Goal: Task Accomplishment & Management: Manage account settings

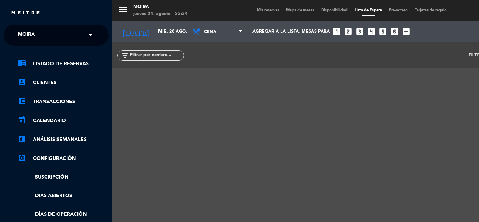
click at [18, 9] on div "close" at bounding box center [59, 13] width 96 height 9
click at [308, 8] on span "Mapa de mesas" at bounding box center [300, 10] width 35 height 4
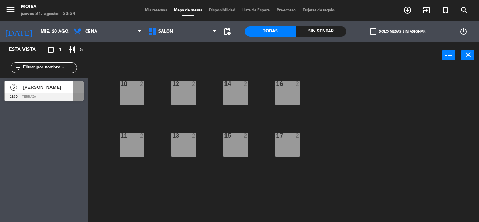
click at [130, 88] on div "10 2" at bounding box center [132, 93] width 25 height 25
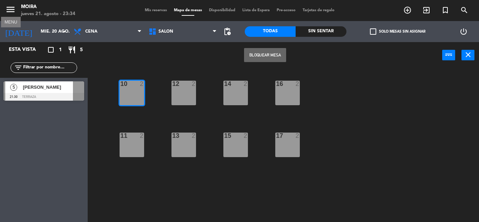
click at [8, 6] on icon "menu" at bounding box center [10, 9] width 11 height 11
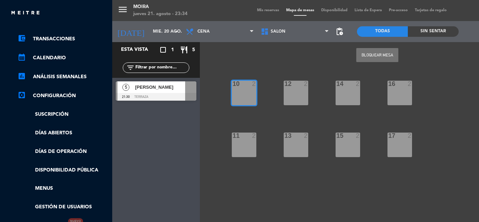
scroll to position [139, 0]
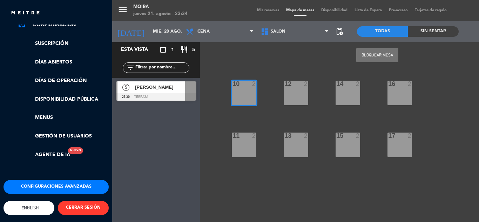
click at [59, 184] on button "Configuraciones avanzadas" at bounding box center [56, 187] width 105 height 14
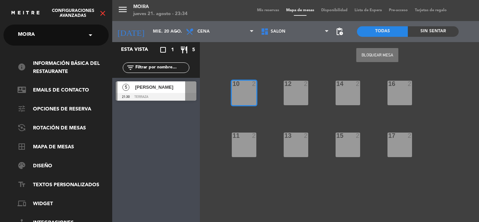
scroll to position [64, 0]
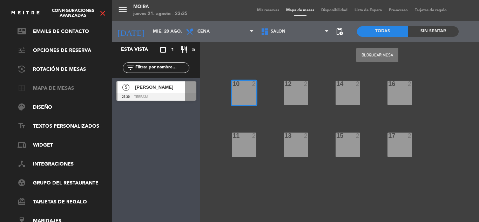
click at [49, 84] on link "border_all Mapa de mesas" at bounding box center [63, 88] width 91 height 8
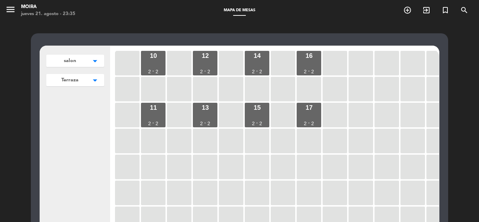
click at [90, 65] on icon "arrow_drop_down" at bounding box center [95, 60] width 11 height 7
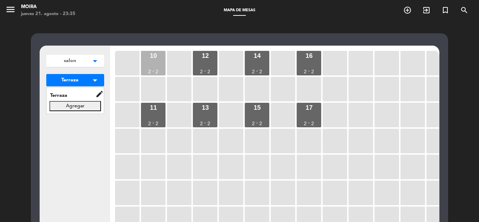
click at [153, 63] on div "10 2 - 2" at bounding box center [153, 63] width 25 height 25
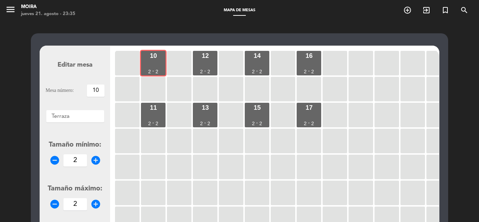
click at [95, 160] on icon "add_circle" at bounding box center [95, 160] width 11 height 11
type input "6"
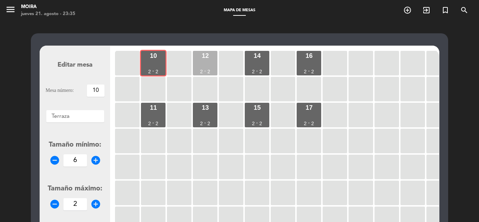
click at [199, 70] on div "12 2 - 2" at bounding box center [205, 63] width 25 height 25
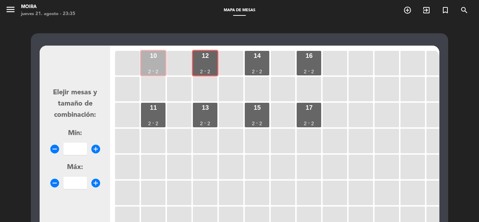
click at [153, 62] on div "10 2 - 2" at bounding box center [153, 63] width 25 height 25
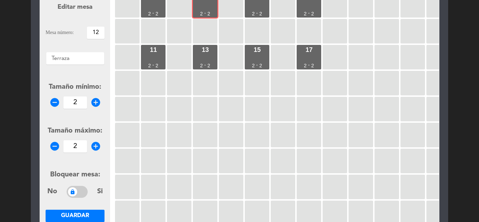
scroll to position [70, 0]
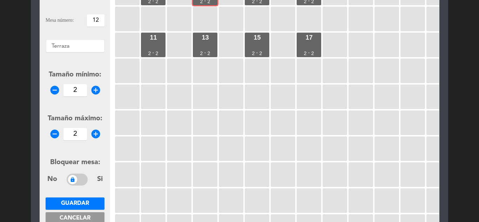
click at [94, 133] on icon "add_circle" at bounding box center [95, 134] width 11 height 11
type input "6"
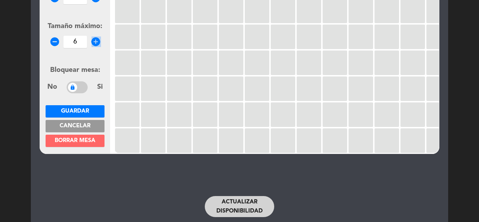
scroll to position [184, 0]
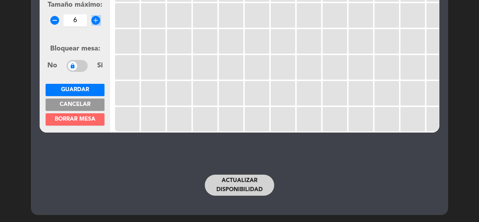
click at [84, 89] on span "Guardar" at bounding box center [75, 90] width 28 height 6
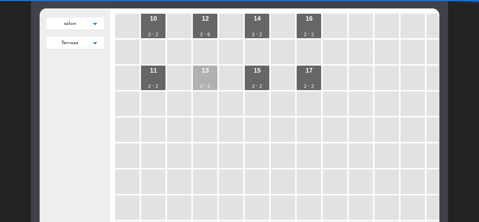
scroll to position [0, 0]
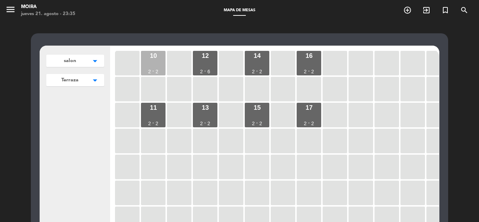
click at [161, 71] on div "10 2 - 2" at bounding box center [153, 63] width 25 height 25
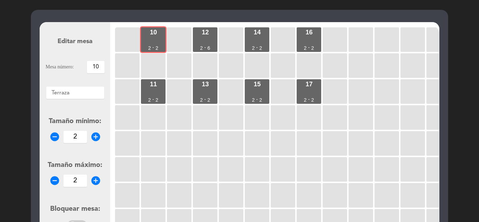
scroll to position [70, 0]
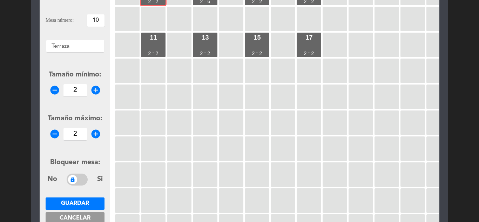
click at [97, 132] on icon "add_circle" at bounding box center [95, 134] width 11 height 11
type input "6"
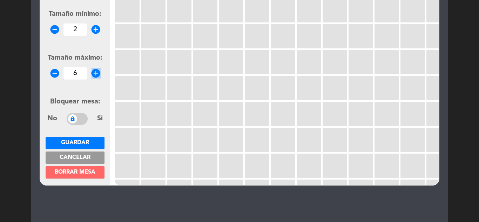
scroll to position [140, 0]
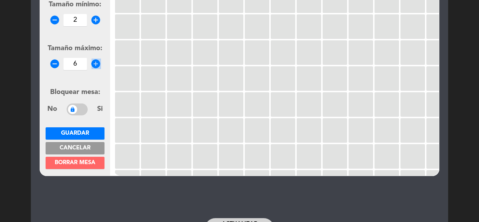
click at [95, 135] on button "Guardar" at bounding box center [75, 133] width 59 height 12
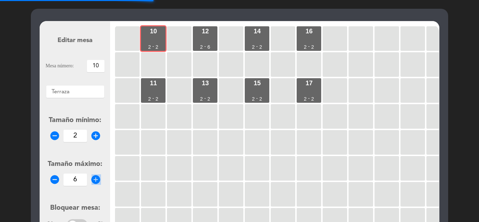
scroll to position [0, 0]
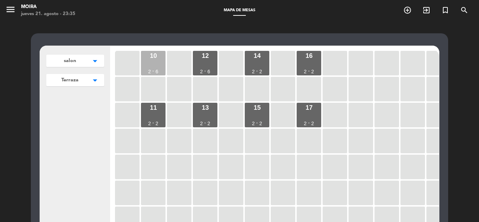
click at [155, 55] on div "10" at bounding box center [153, 56] width 7 height 6
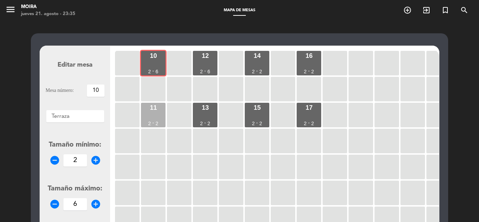
click at [147, 110] on div "11 2 - 2" at bounding box center [153, 115] width 25 height 25
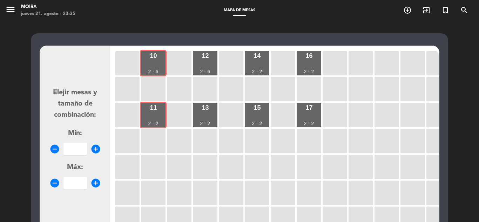
click at [96, 149] on icon "add_circle" at bounding box center [95, 149] width 11 height 11
type input "2"
click at [95, 184] on icon "add_circle" at bounding box center [95, 183] width 11 height 11
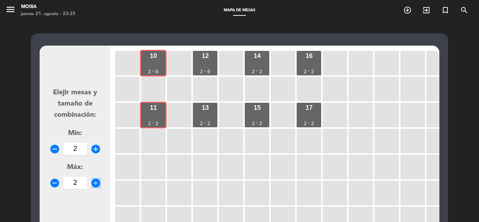
click at [95, 184] on icon "add_circle" at bounding box center [95, 183] width 11 height 11
type input "6"
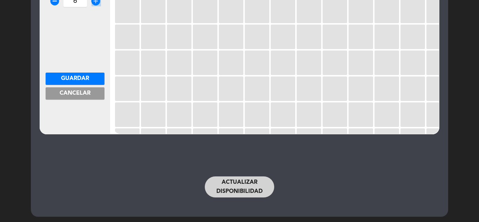
scroll to position [184, 0]
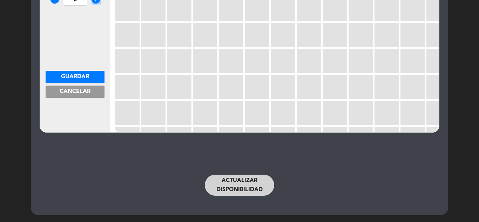
click at [74, 77] on span "Guardar" at bounding box center [75, 77] width 28 height 6
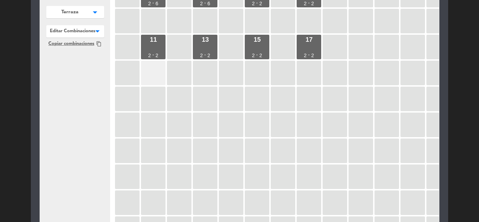
scroll to position [0, 0]
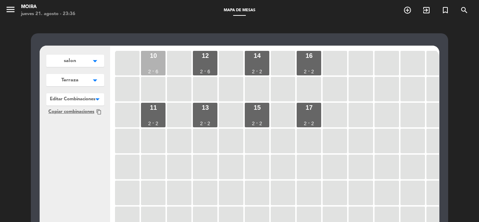
click at [161, 64] on div "10 2 - 6" at bounding box center [153, 63] width 25 height 25
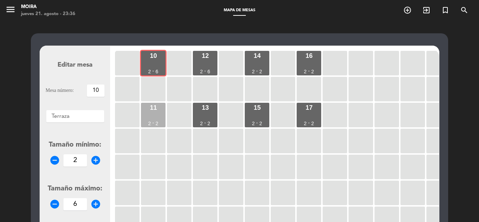
click at [156, 106] on div "11" at bounding box center [153, 107] width 7 height 6
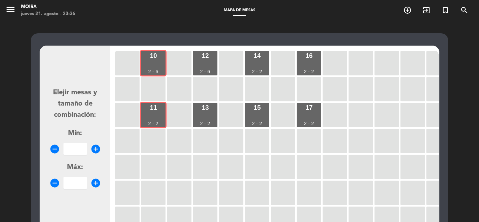
click at [97, 146] on icon "add_circle" at bounding box center [95, 149] width 11 height 11
type input "2"
click at [94, 182] on icon "add_circle" at bounding box center [95, 183] width 11 height 11
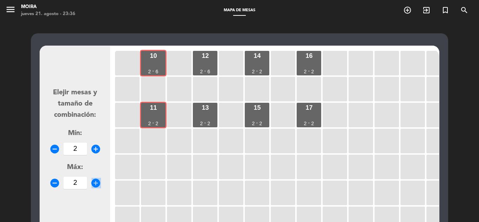
click at [94, 182] on icon "add_circle" at bounding box center [95, 183] width 11 height 11
type input "6"
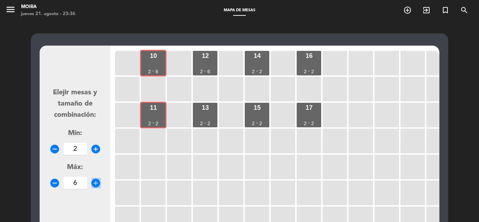
scroll to position [140, 0]
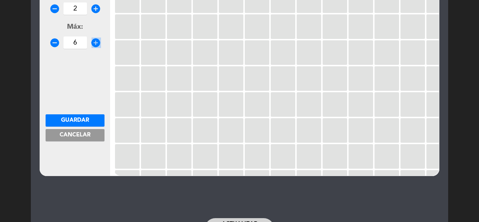
click at [80, 121] on span "Guardar" at bounding box center [75, 120] width 28 height 6
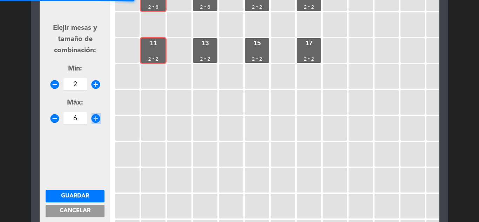
scroll to position [0, 0]
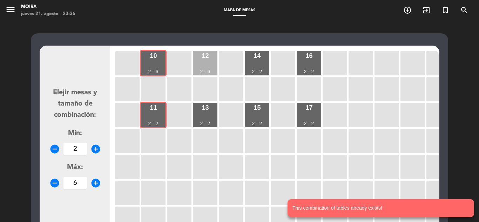
click at [206, 59] on div "12" at bounding box center [205, 56] width 7 height 6
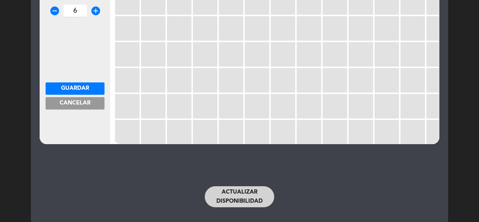
scroll to position [184, 0]
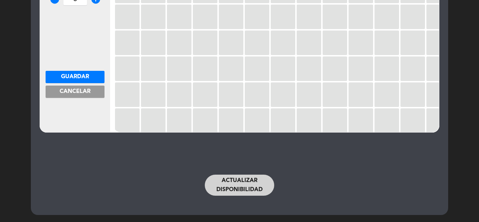
click at [93, 76] on button "Guardar" at bounding box center [75, 77] width 59 height 12
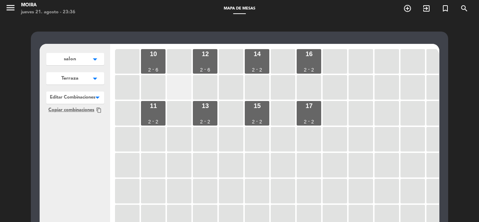
scroll to position [0, 0]
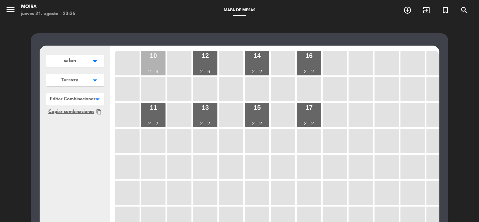
click at [153, 64] on div "10 2 - 6" at bounding box center [153, 63] width 25 height 25
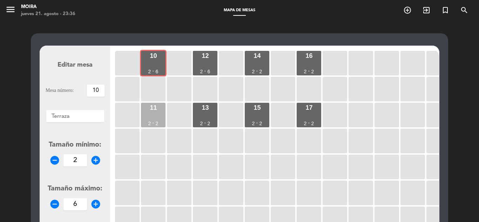
click at [147, 111] on div "11 2 - 2" at bounding box center [153, 115] width 25 height 25
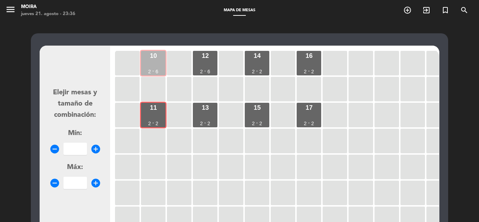
click at [154, 70] on div "-" at bounding box center [153, 70] width 2 height 5
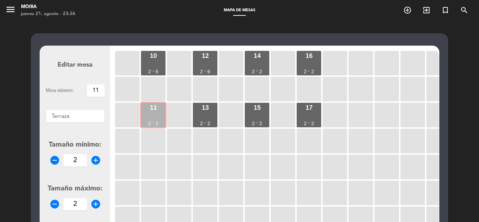
click at [155, 111] on div "11 2 - 2" at bounding box center [153, 115] width 25 height 25
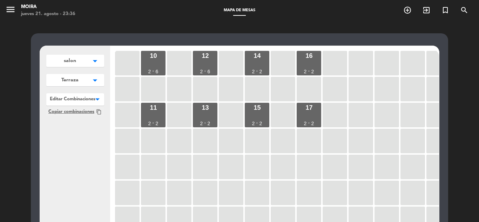
click at [76, 145] on div "salon arrow_drop_down salon edit renombrar borrar Agregar Terraza arrow_drop_do…" at bounding box center [75, 181] width 70 height 270
click at [159, 66] on div "10 2 - 6" at bounding box center [153, 63] width 25 height 25
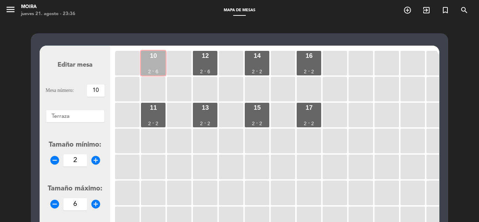
click at [145, 66] on div "10 2 - 6" at bounding box center [153, 63] width 25 height 25
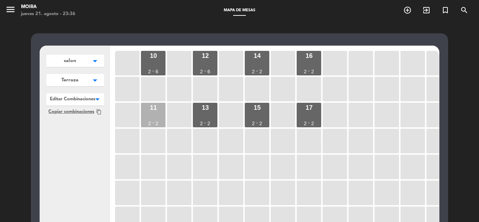
click at [154, 115] on div "11 2 - 2" at bounding box center [153, 115] width 25 height 25
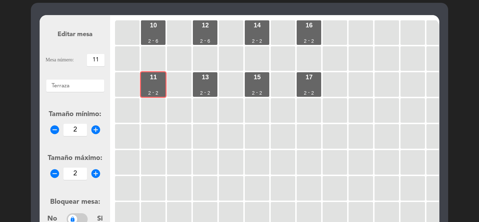
scroll to position [70, 0]
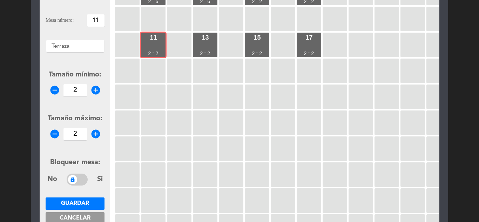
click at [96, 134] on icon "add_circle" at bounding box center [95, 134] width 11 height 11
type input "6"
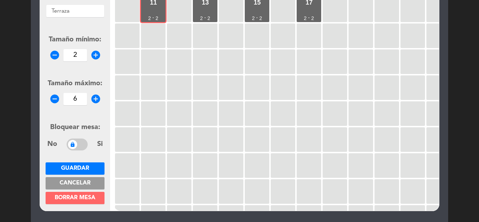
click at [88, 168] on span "Guardar" at bounding box center [75, 168] width 28 height 6
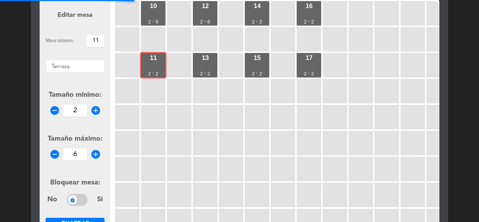
scroll to position [0, 0]
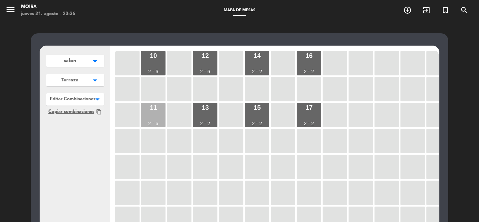
click at [155, 108] on div "11" at bounding box center [153, 107] width 7 height 6
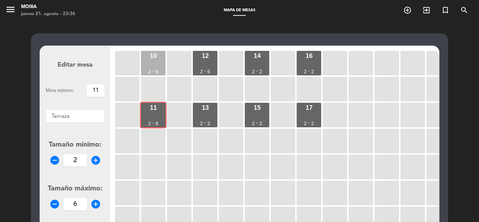
click at [147, 63] on div "10 2 - 6" at bounding box center [153, 63] width 25 height 25
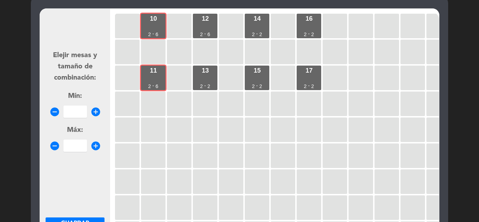
scroll to position [140, 0]
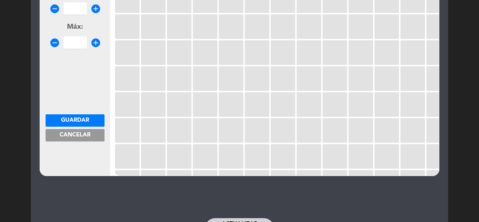
click at [89, 120] on button "Guardar" at bounding box center [75, 120] width 59 height 12
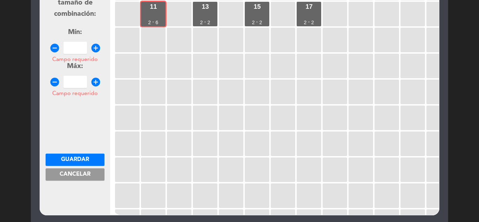
scroll to position [70, 0]
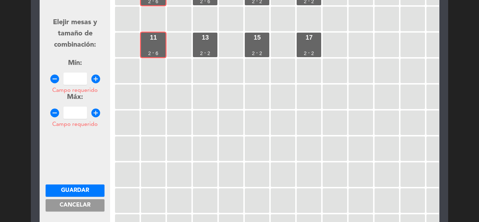
click at [95, 81] on icon "add_circle" at bounding box center [95, 79] width 11 height 11
type input "2"
click at [93, 115] on icon "add_circle" at bounding box center [95, 113] width 11 height 11
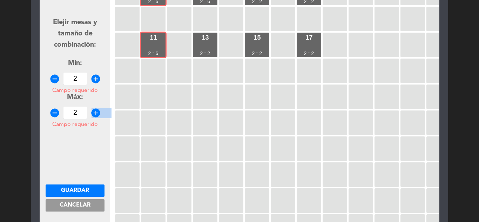
click at [93, 115] on icon "add_circle" at bounding box center [95, 113] width 11 height 11
click at [100, 111] on icon "add_circle" at bounding box center [95, 113] width 11 height 11
type input "6"
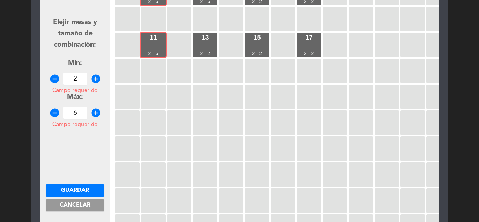
click at [89, 188] on button "Guardar" at bounding box center [75, 190] width 59 height 12
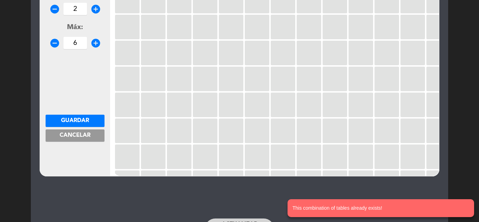
scroll to position [184, 0]
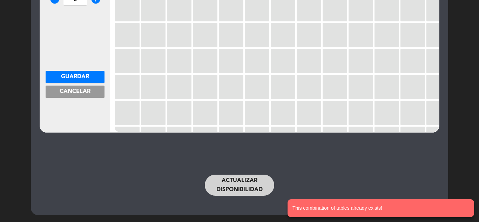
click at [95, 89] on button "Cancelar" at bounding box center [75, 92] width 59 height 12
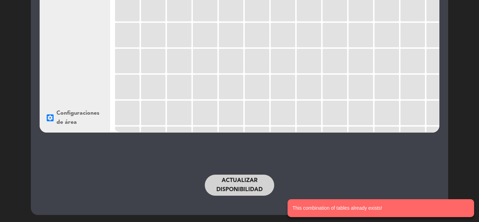
scroll to position [0, 0]
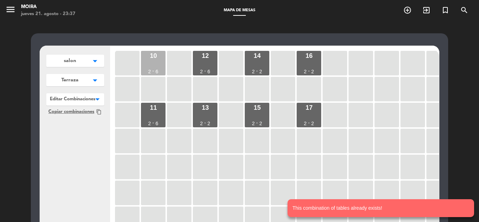
click at [152, 63] on div "10 2 - 6" at bounding box center [153, 63] width 25 height 25
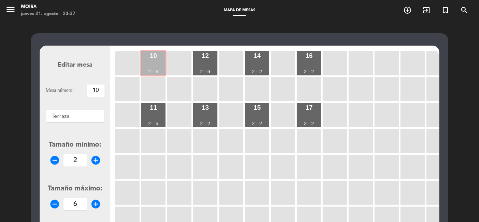
click at [159, 60] on div "10 2 - 6" at bounding box center [153, 63] width 25 height 25
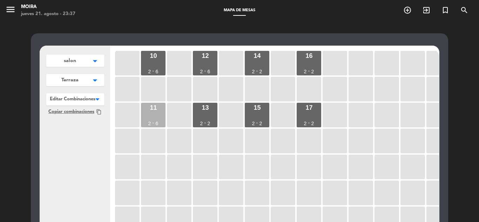
click at [154, 105] on div "11" at bounding box center [153, 107] width 7 height 6
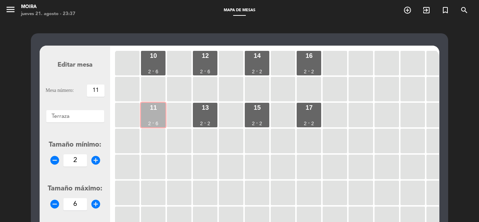
click at [154, 105] on div "11" at bounding box center [153, 107] width 7 height 6
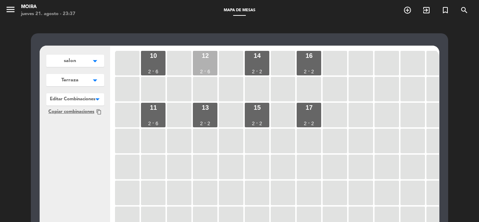
click at [203, 70] on div "2" at bounding box center [201, 71] width 3 height 5
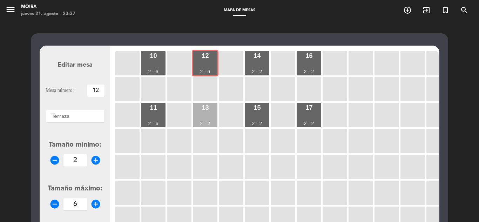
click at [213, 109] on div "13 2 - 2" at bounding box center [205, 115] width 25 height 25
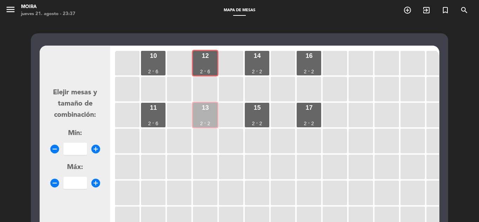
click at [213, 109] on div "13 2 - 2" at bounding box center [205, 115] width 25 height 25
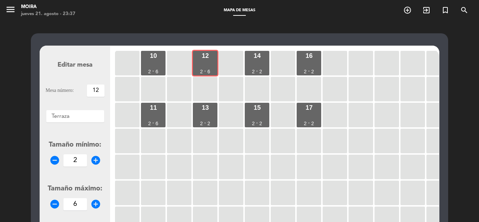
click at [52, 201] on icon "remove_circle" at bounding box center [54, 204] width 11 height 11
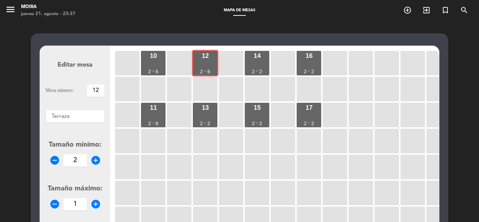
click at [94, 204] on icon "add_circle" at bounding box center [95, 204] width 11 height 11
type input "2"
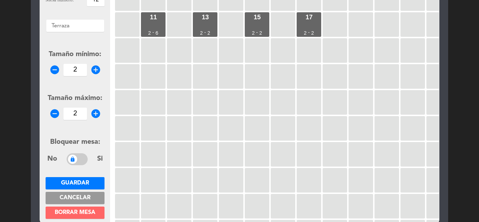
scroll to position [105, 0]
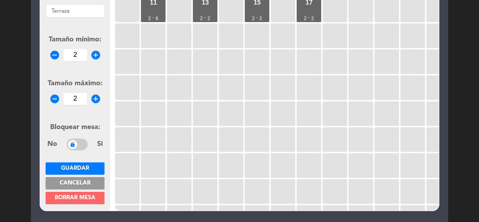
click at [88, 166] on span "Guardar" at bounding box center [75, 168] width 28 height 6
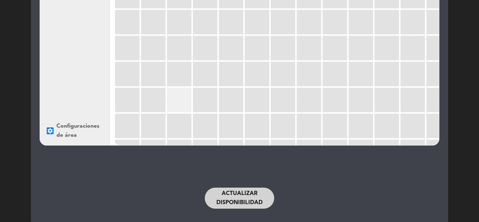
scroll to position [0, 0]
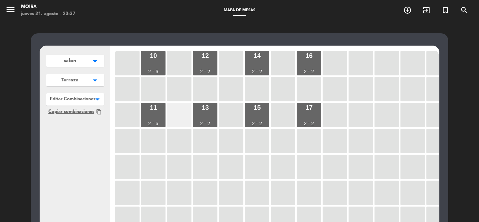
click at [186, 120] on div at bounding box center [179, 115] width 25 height 25
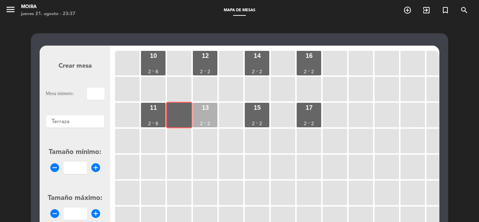
click at [200, 115] on div "13 2 - 2" at bounding box center [205, 115] width 25 height 25
type input "13"
type input "2"
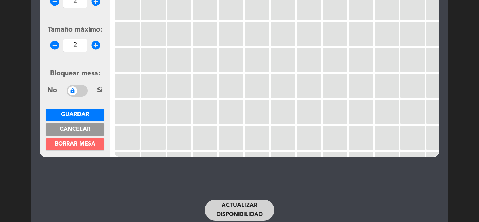
scroll to position [175, 0]
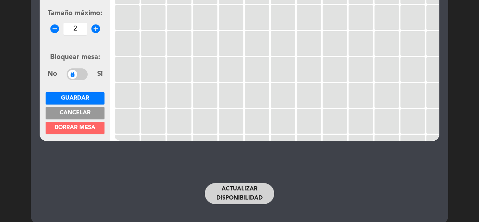
click at [90, 98] on button "Guardar" at bounding box center [75, 98] width 59 height 12
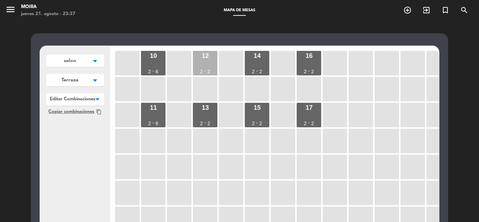
click at [209, 70] on div "2" at bounding box center [209, 71] width 3 height 5
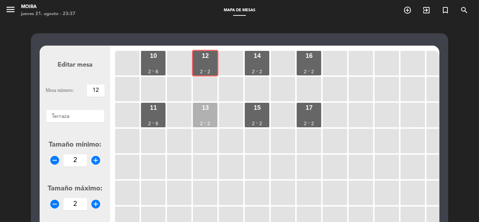
click at [204, 110] on div "13" at bounding box center [205, 107] width 7 height 6
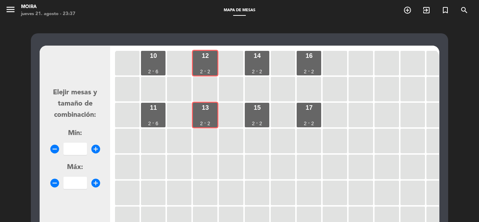
click at [97, 147] on icon "add_circle" at bounding box center [95, 149] width 11 height 11
type input "2"
click at [95, 185] on icon "add_circle" at bounding box center [95, 183] width 11 height 11
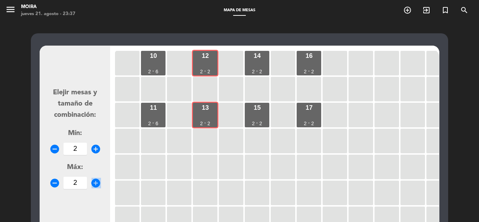
click at [95, 185] on icon "add_circle" at bounding box center [95, 183] width 11 height 11
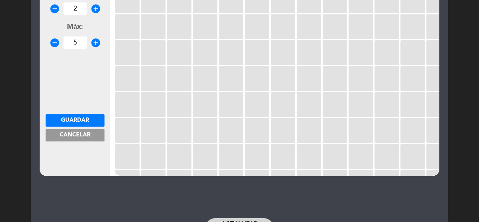
click at [94, 40] on icon "add_circle" at bounding box center [95, 43] width 11 height 11
type input "6"
click at [85, 121] on span "Guardar" at bounding box center [75, 120] width 28 height 6
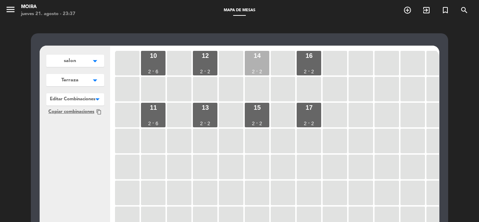
click at [254, 60] on div "14 2 - 2" at bounding box center [257, 63] width 25 height 25
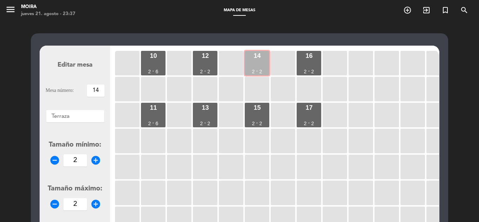
click at [256, 60] on div "14 2 - 2" at bounding box center [257, 63] width 25 height 25
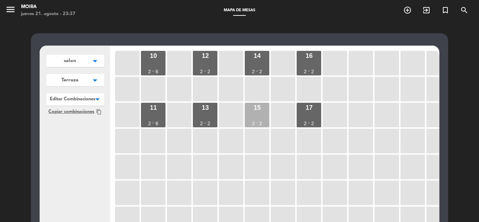
click at [253, 114] on div "15 2 - 2" at bounding box center [257, 115] width 25 height 25
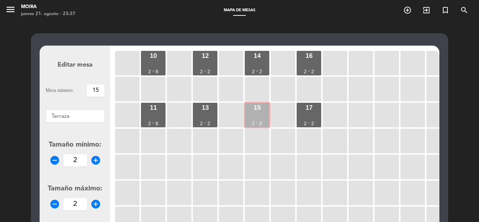
click at [253, 114] on div "15 2 - 2" at bounding box center [257, 115] width 25 height 25
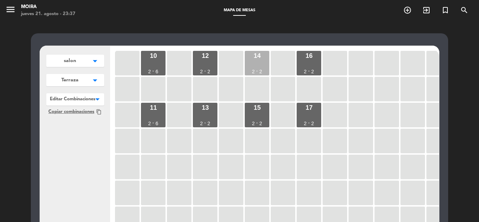
click at [264, 69] on div "14 2 - 2" at bounding box center [257, 63] width 25 height 25
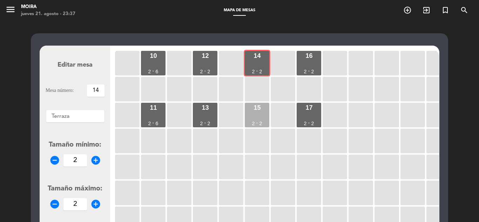
click at [264, 107] on div "15 2 - 2" at bounding box center [257, 115] width 25 height 25
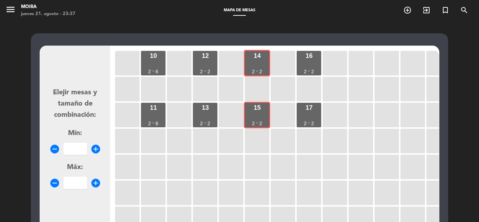
click at [96, 146] on icon "add_circle" at bounding box center [95, 149] width 11 height 11
type input "2"
click at [94, 183] on icon "add_circle" at bounding box center [95, 183] width 11 height 11
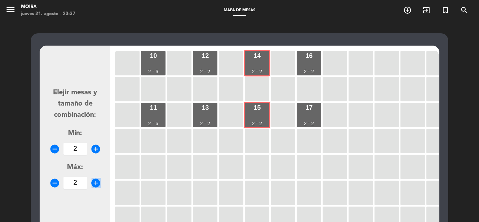
click at [94, 183] on icon "add_circle" at bounding box center [95, 183] width 11 height 11
type input "6"
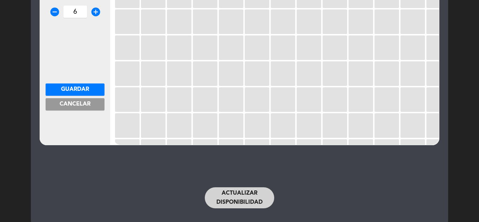
scroll to position [175, 0]
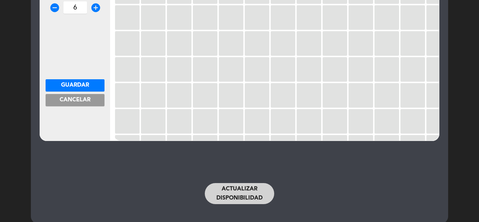
click at [92, 87] on button "Guardar" at bounding box center [75, 85] width 59 height 12
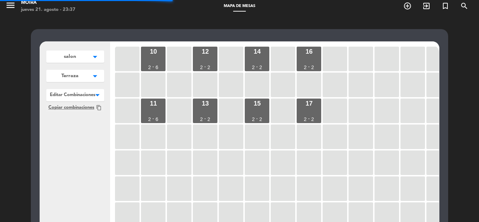
scroll to position [0, 0]
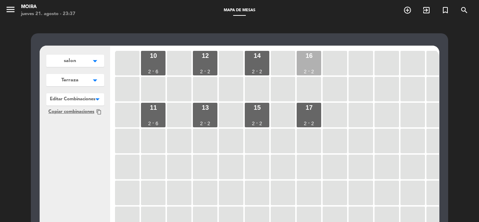
click at [308, 61] on div "16 2 - 2" at bounding box center [309, 63] width 25 height 25
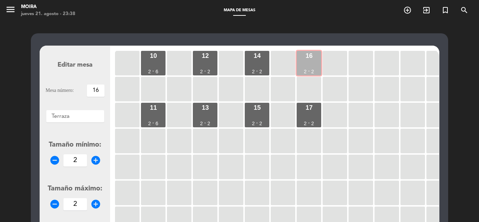
click at [308, 60] on div "16 2 - 2" at bounding box center [309, 63] width 25 height 25
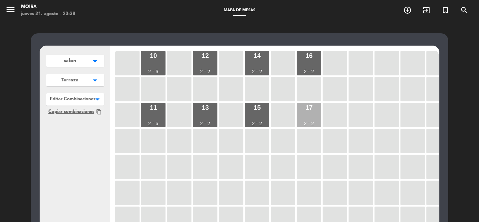
click at [314, 108] on div "17 2 - 2" at bounding box center [309, 115] width 25 height 25
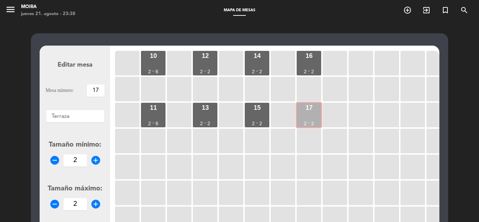
click at [314, 108] on div "17 2 - 2" at bounding box center [309, 115] width 25 height 25
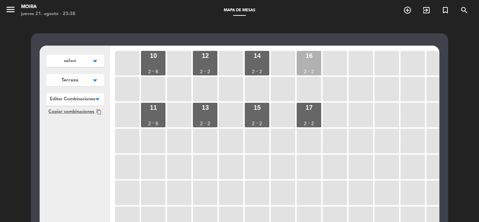
click at [311, 53] on div "16" at bounding box center [308, 56] width 7 height 6
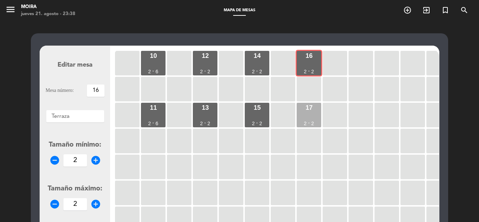
click at [314, 115] on div "17 2 - 2" at bounding box center [309, 115] width 25 height 25
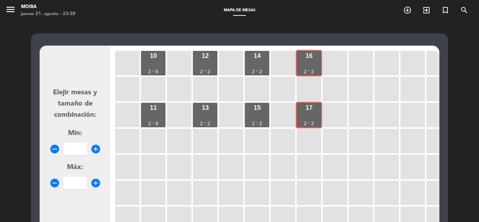
click at [99, 148] on icon "add_circle" at bounding box center [95, 149] width 11 height 11
type input "2"
click at [93, 180] on icon "add_circle" at bounding box center [95, 183] width 11 height 11
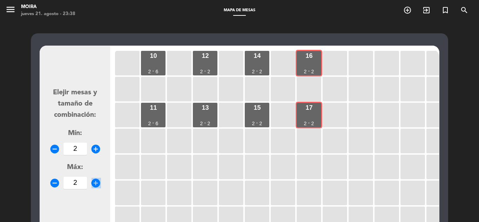
click at [93, 180] on icon "add_circle" at bounding box center [95, 183] width 11 height 11
type input "6"
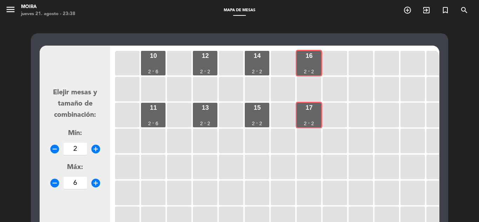
scroll to position [184, 0]
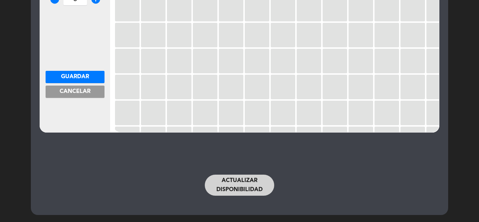
click at [94, 80] on button "Guardar" at bounding box center [75, 77] width 59 height 12
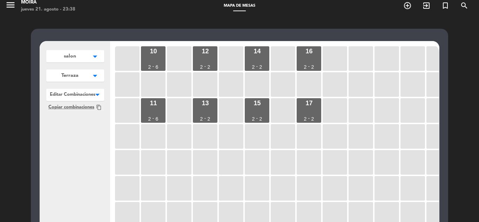
scroll to position [0, 0]
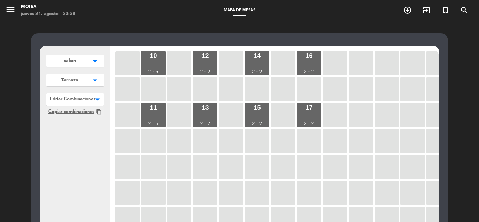
click at [82, 64] on button "salon arrow_drop_down" at bounding box center [75, 61] width 58 height 12
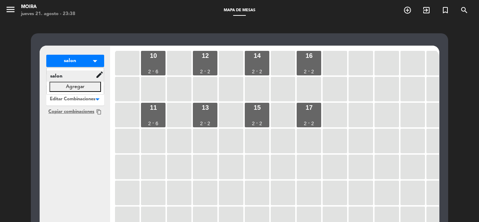
click at [99, 74] on icon "edit" at bounding box center [99, 74] width 8 height 8
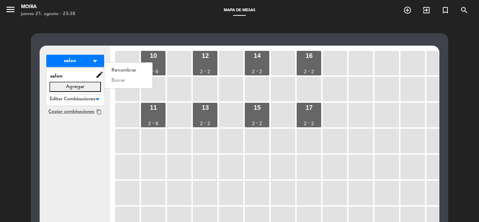
click at [72, 70] on div "salon edit renombrar borrar Agregar" at bounding box center [75, 81] width 58 height 27
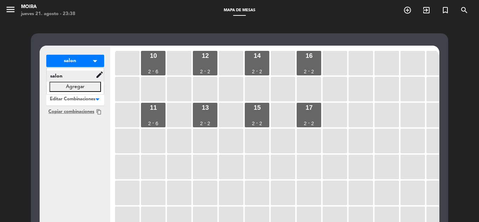
click at [56, 80] on span "salon" at bounding box center [71, 76] width 49 height 8
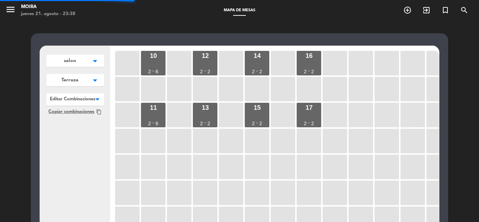
click at [67, 61] on span "salon" at bounding box center [70, 60] width 12 height 7
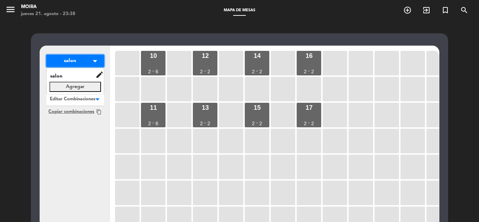
click at [71, 62] on span "salon" at bounding box center [70, 60] width 12 height 7
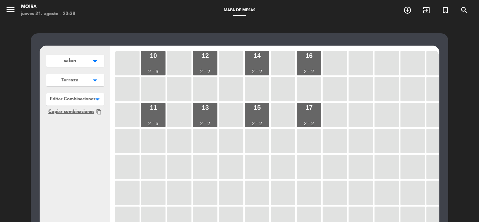
click at [95, 62] on icon "arrow_drop_down" at bounding box center [95, 60] width 11 height 7
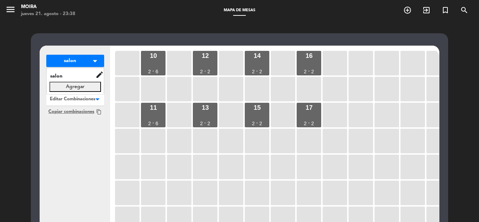
click at [85, 83] on button "Agregar" at bounding box center [75, 87] width 52 height 10
click at [92, 138] on div "salon arrow_drop_down salon edit renombrar borrar Guardar Terraza arrow_drop_do…" at bounding box center [75, 181] width 70 height 270
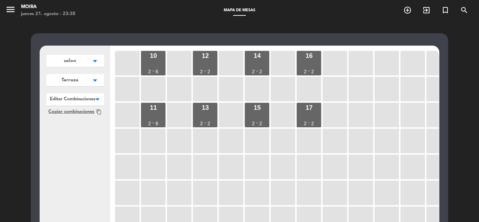
click at [93, 66] on button "salon arrow_drop_down" at bounding box center [75, 61] width 58 height 12
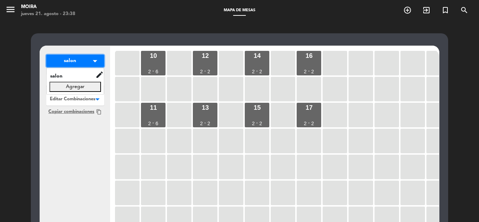
click at [58, 62] on button "salon arrow_drop_down" at bounding box center [75, 61] width 58 height 12
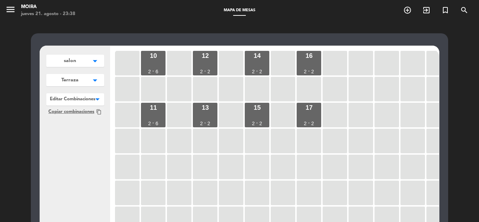
click at [58, 62] on button "salon arrow_drop_down" at bounding box center [75, 61] width 58 height 12
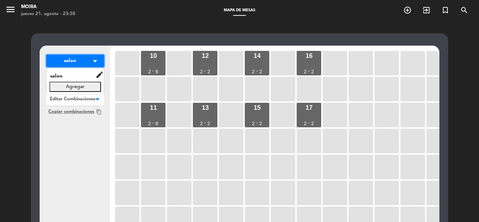
click at [81, 66] on button "salon arrow_drop_down" at bounding box center [75, 61] width 58 height 12
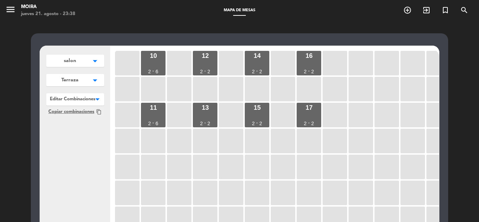
click at [70, 65] on span "Terraza" at bounding box center [70, 60] width 12 height 7
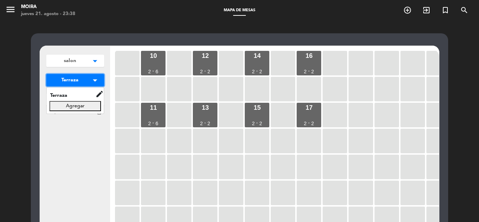
click at [70, 81] on span "Terraza" at bounding box center [69, 79] width 17 height 7
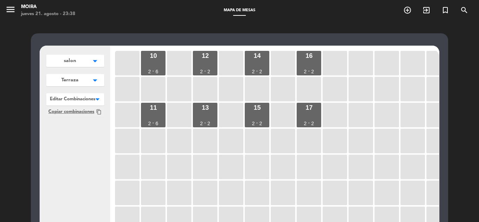
click at [114, 206] on div "10 2 - 6 12 2 - 2 14 2 - 2 16 2 - 2 11 2 - 6 13 2 - 2 15 2 - 2 17 2 - 2" at bounding box center [276, 182] width 325 height 266
click at [162, 27] on div "salon arrow_drop_down salon edit renombrar borrar Agregar Terraza arrow_drop_do…" at bounding box center [239, 213] width 479 height 385
click at [72, 65] on span "Terraza" at bounding box center [70, 60] width 12 height 7
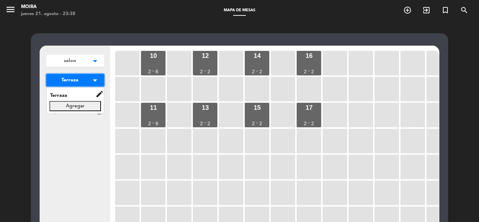
click at [71, 80] on span "Terraza" at bounding box center [69, 79] width 17 height 7
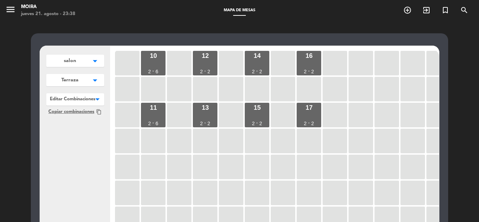
click at [71, 65] on span "Terraza" at bounding box center [70, 60] width 12 height 7
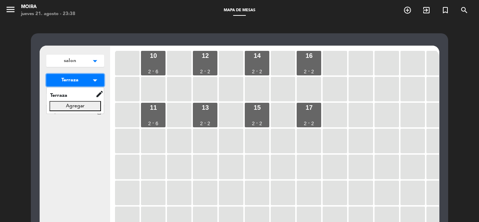
click at [71, 80] on span "Terraza" at bounding box center [69, 79] width 17 height 7
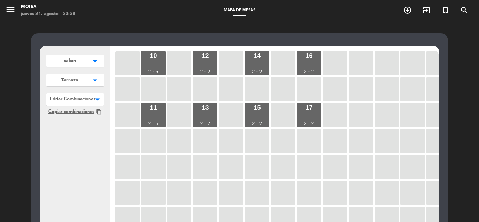
click at [67, 56] on button "salon arrow_drop_down" at bounding box center [75, 61] width 58 height 12
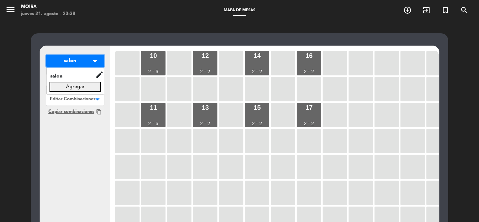
click at [67, 56] on button "salon arrow_drop_down" at bounding box center [75, 61] width 58 height 12
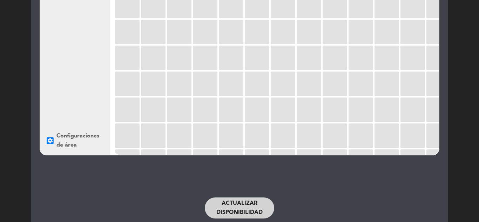
scroll to position [184, 0]
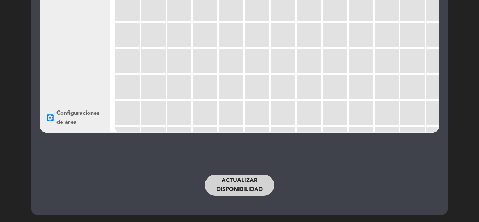
click at [231, 186] on button "Actualizar disponibilidad" at bounding box center [239, 185] width 69 height 21
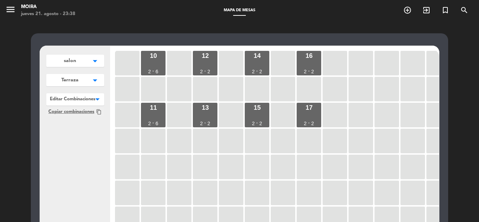
click at [60, 60] on button "salon arrow_drop_down" at bounding box center [75, 61] width 58 height 12
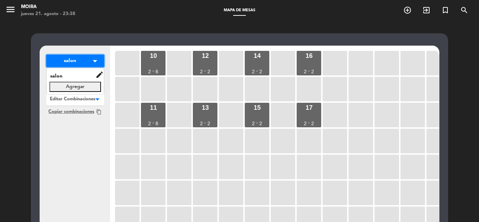
click at [60, 60] on button "salon arrow_drop_down" at bounding box center [75, 61] width 58 height 12
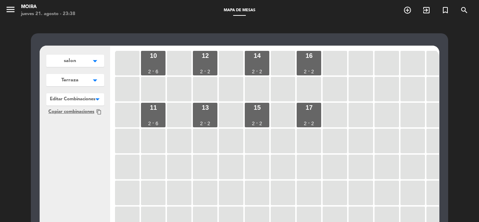
click at [69, 67] on button "Terraza arrow_drop_down" at bounding box center [75, 61] width 58 height 12
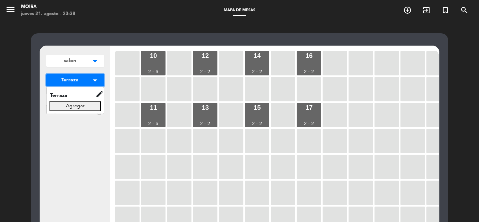
click at [69, 85] on button "Terraza arrow_drop_down" at bounding box center [75, 80] width 58 height 12
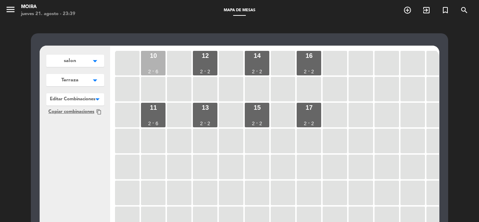
click at [149, 63] on div "10 2 - 6" at bounding box center [153, 63] width 25 height 25
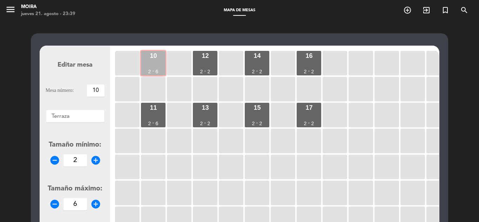
click at [148, 63] on div "10 2 - 6" at bounding box center [153, 63] width 25 height 25
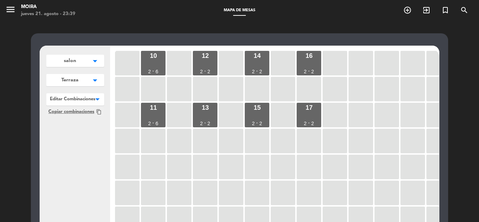
click at [93, 57] on icon "arrow_drop_down" at bounding box center [95, 60] width 11 height 7
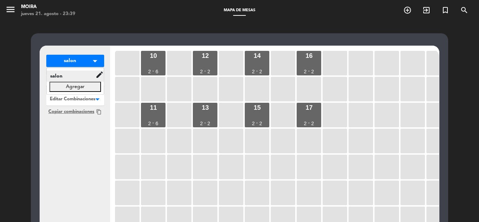
click at [69, 77] on span "salon" at bounding box center [71, 76] width 49 height 8
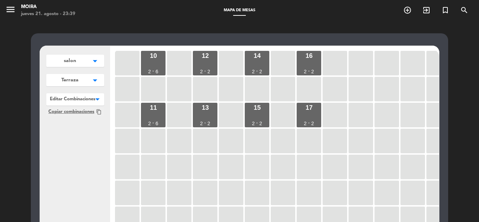
click at [79, 62] on button "salon arrow_drop_down" at bounding box center [75, 61] width 58 height 12
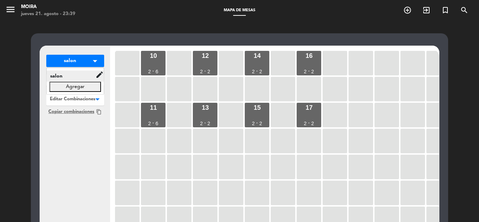
click at [81, 77] on span "salon" at bounding box center [71, 76] width 49 height 8
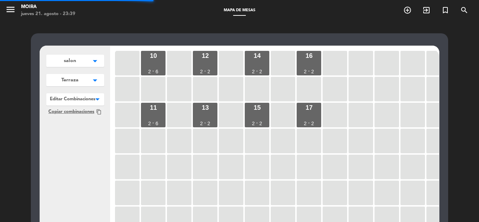
click at [79, 60] on button "salon arrow_drop_down" at bounding box center [75, 61] width 58 height 12
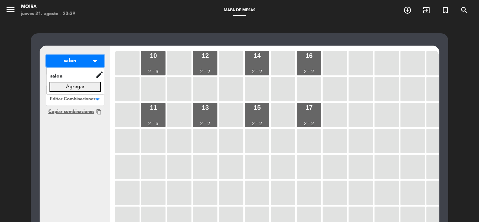
click at [89, 65] on button "salon arrow_drop_down" at bounding box center [75, 61] width 58 height 12
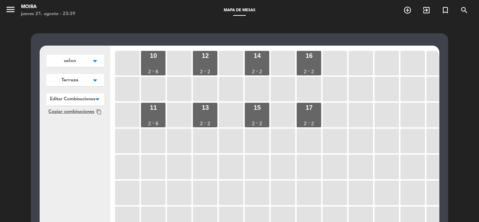
click at [89, 67] on button "Terraza arrow_drop_down" at bounding box center [75, 61] width 58 height 12
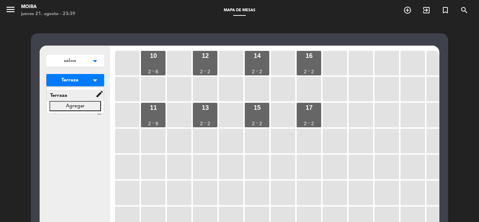
click at [82, 97] on span "Terraza" at bounding box center [71, 95] width 49 height 8
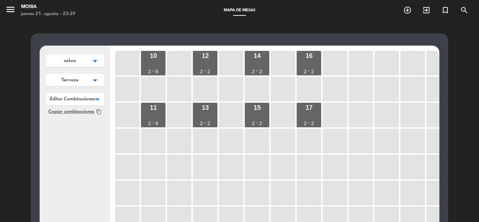
click at [86, 64] on button "salon arrow_drop_down" at bounding box center [75, 61] width 58 height 12
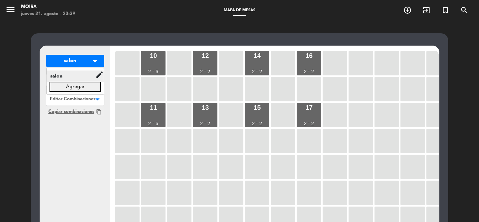
click at [88, 76] on span "salon" at bounding box center [71, 76] width 49 height 8
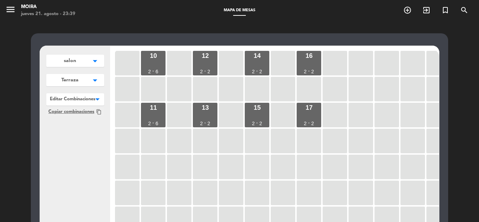
click at [98, 40] on div "salon arrow_drop_down salon edit renombrar borrar Agregar Terraza arrow_drop_do…" at bounding box center [239, 215] width 417 height 365
click at [10, 9] on icon "menu" at bounding box center [10, 9] width 11 height 11
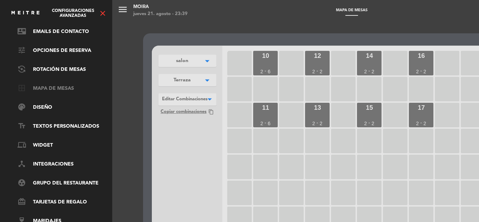
click at [50, 85] on link "border_all Mapa de mesas" at bounding box center [63, 88] width 91 height 8
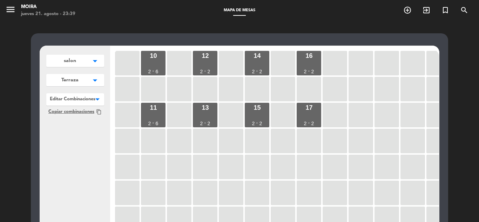
click at [371, 179] on div "10 2 - 6 12 2 - 2 14 2 - 2 16 2 - 2 11 2 - 6 13 2 - 2 15 2 - 2 17 2 - 2" at bounding box center [276, 182] width 325 height 266
click at [87, 67] on button "Terraza arrow_drop_down" at bounding box center [75, 61] width 58 height 12
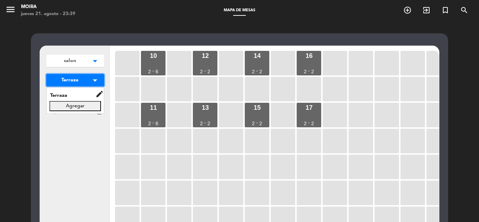
click at [87, 84] on button "Terraza arrow_drop_down" at bounding box center [75, 80] width 58 height 12
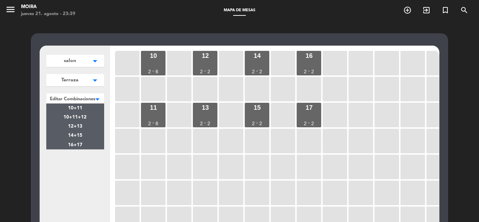
click at [90, 103] on div "× Editar Combinaciones" at bounding box center [73, 98] width 46 height 9
click at [95, 116] on div "10+11+12" at bounding box center [75, 117] width 58 height 9
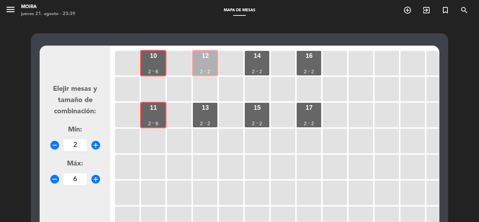
click at [208, 72] on div "2" at bounding box center [209, 71] width 3 height 5
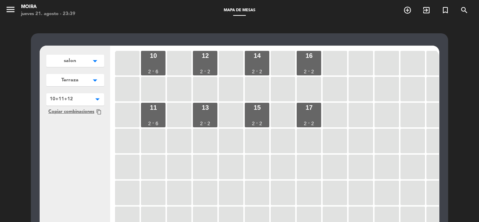
click at [104, 99] on span at bounding box center [104, 98] width 0 height 10
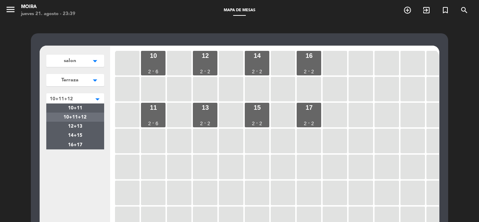
click at [88, 116] on div "10+11+12" at bounding box center [75, 117] width 58 height 9
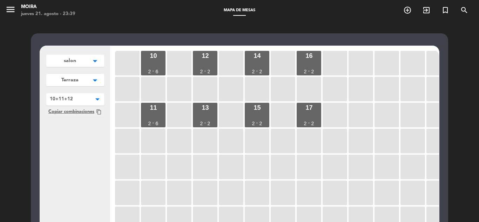
click at [104, 103] on span at bounding box center [104, 98] width 0 height 10
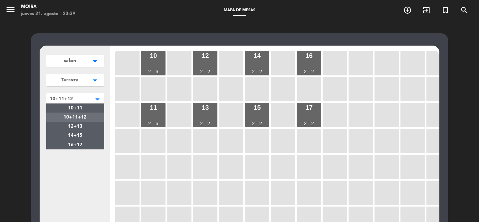
click at [85, 116] on span "10+11+12" at bounding box center [74, 117] width 23 height 5
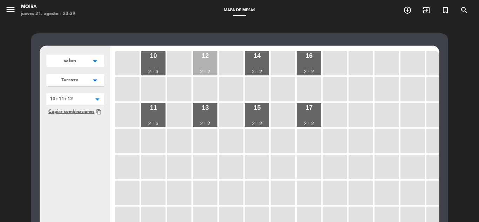
click at [204, 63] on div "12 2 - 2" at bounding box center [205, 63] width 25 height 25
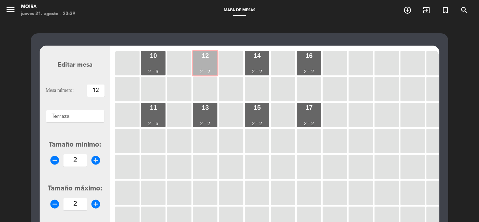
click at [208, 66] on div "12 2 - 2" at bounding box center [205, 63] width 25 height 25
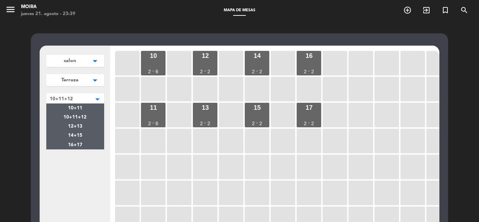
click at [104, 101] on span at bounding box center [104, 98] width 0 height 10
click at [74, 117] on span "10+11+12" at bounding box center [74, 117] width 23 height 5
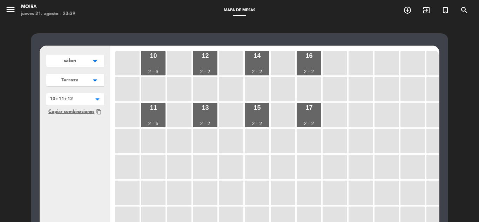
click at [74, 115] on span "Copiar combinaciones" at bounding box center [71, 111] width 46 height 7
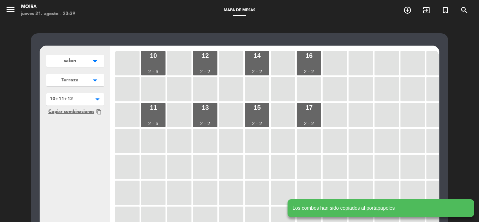
drag, startPoint x: 72, startPoint y: 107, endPoint x: 76, endPoint y: 104, distance: 5.4
click at [73, 108] on span "Copiar combinaciones" at bounding box center [71, 111] width 46 height 7
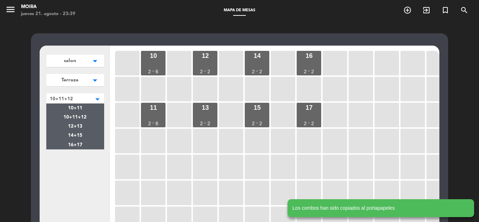
click at [76, 103] on div "Editar Combinaciones × 10+11+12" at bounding box center [75, 98] width 58 height 10
click at [78, 115] on span "10+11+12" at bounding box center [74, 117] width 23 height 5
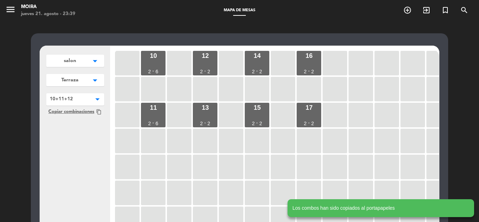
click at [91, 133] on div "salon arrow_drop_down salon edit renombrar borrar Agregar Terraza arrow_drop_do…" at bounding box center [75, 181] width 70 height 270
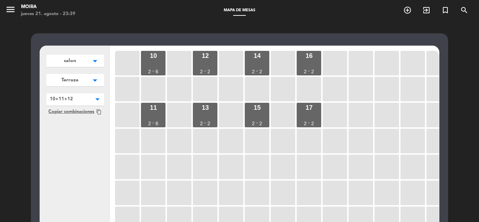
click at [104, 99] on span at bounding box center [104, 98] width 0 height 10
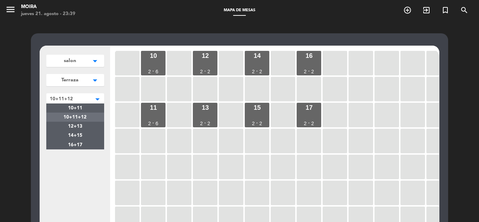
click at [83, 120] on span "10+11+12" at bounding box center [74, 117] width 23 height 5
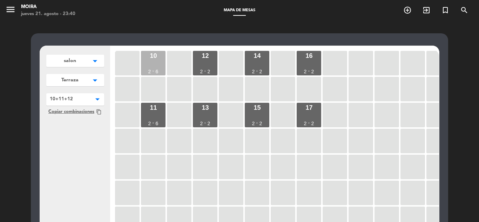
click at [160, 70] on div "10 2 - 6" at bounding box center [153, 63] width 25 height 25
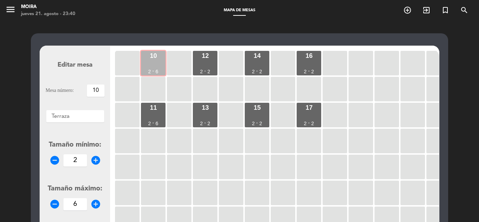
click at [156, 65] on div "10 2 - 6" at bounding box center [153, 63] width 25 height 25
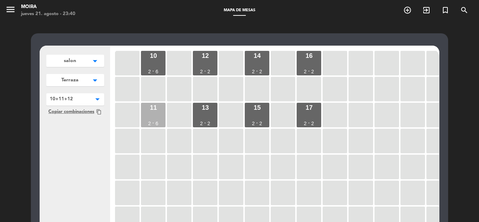
click at [158, 109] on div "11 2 - 6" at bounding box center [153, 115] width 25 height 25
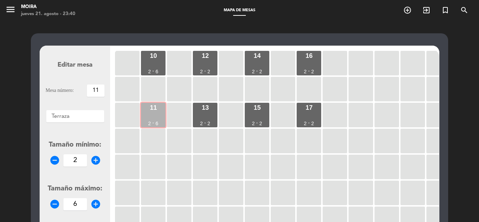
click at [158, 109] on div "11 2 - 6" at bounding box center [153, 115] width 25 height 25
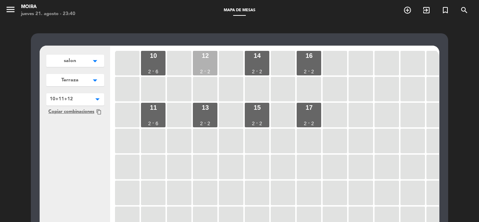
click at [205, 70] on div "-" at bounding box center [205, 70] width 2 height 5
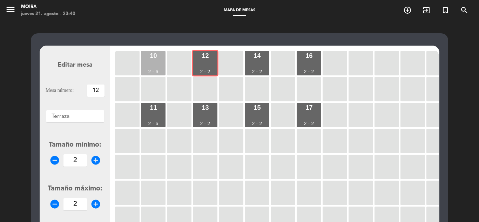
click at [147, 69] on div "10 2 - 6" at bounding box center [153, 63] width 25 height 25
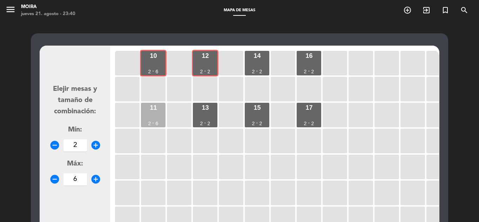
click at [151, 115] on div "11 2 - 6" at bounding box center [153, 115] width 25 height 25
click at [92, 210] on form "Elejir mesas y tamaño de combinación: Mín: remove_circle 2 add_circle Máx: remo…" at bounding box center [75, 181] width 59 height 266
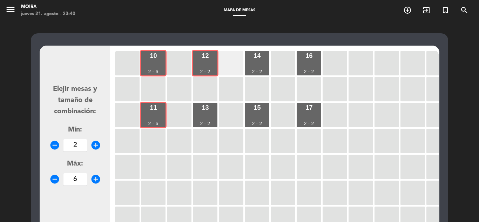
drag, startPoint x: 145, startPoint y: 61, endPoint x: 233, endPoint y: 70, distance: 89.1
click at [147, 61] on div "10 2 - 6" at bounding box center [153, 63] width 25 height 25
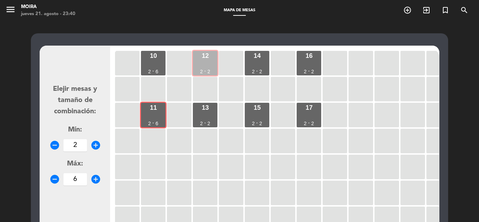
drag, startPoint x: 215, startPoint y: 71, endPoint x: 211, endPoint y: 73, distance: 4.2
click at [213, 72] on div "12 2 - 2" at bounding box center [205, 63] width 25 height 25
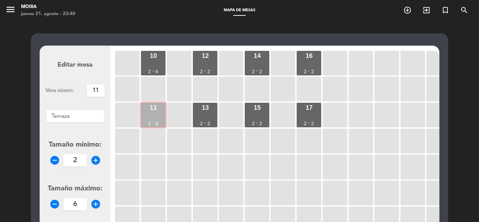
click at [147, 119] on div "11 2 - 6" at bounding box center [153, 115] width 25 height 25
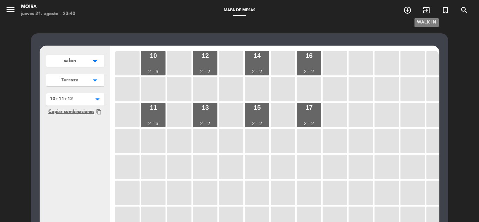
click at [428, 9] on icon "exit_to_app" at bounding box center [426, 10] width 8 height 8
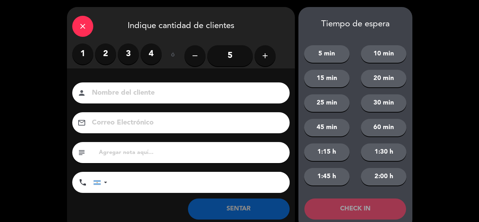
click at [336, 80] on button "15 min" at bounding box center [327, 79] width 46 height 18
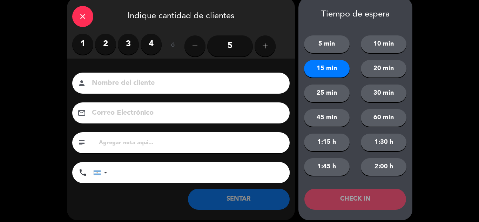
scroll to position [15, 0]
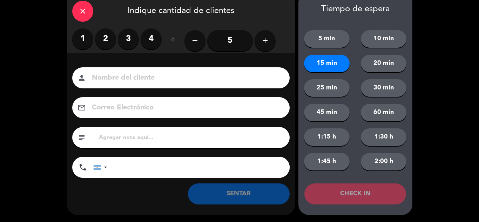
click at [89, 10] on div "close" at bounding box center [82, 11] width 21 height 21
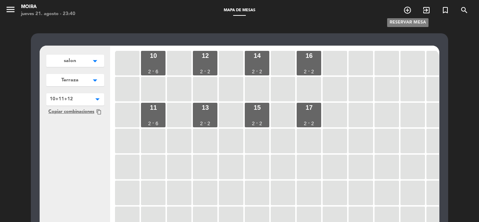
click at [409, 12] on icon "add_circle_outline" at bounding box center [407, 10] width 8 height 8
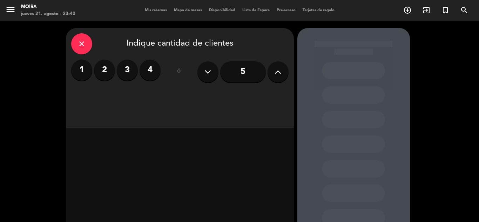
click at [82, 45] on icon "close" at bounding box center [81, 44] width 8 height 8
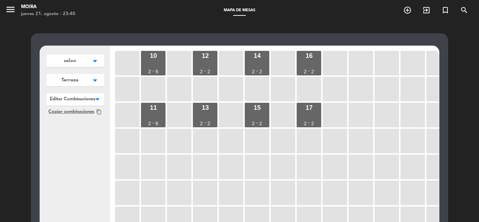
click at [83, 61] on button "salon arrow_drop_down" at bounding box center [75, 61] width 58 height 12
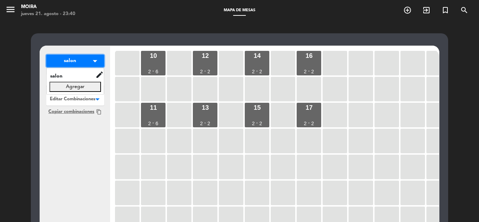
click at [83, 61] on button "salon arrow_drop_down" at bounding box center [75, 61] width 58 height 12
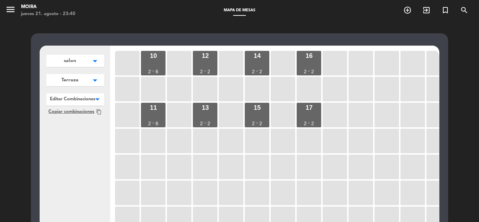
click at [83, 61] on button "salon arrow_drop_down" at bounding box center [75, 61] width 58 height 12
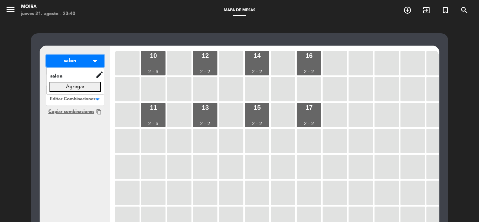
click at [83, 61] on button "salon arrow_drop_down" at bounding box center [75, 61] width 58 height 12
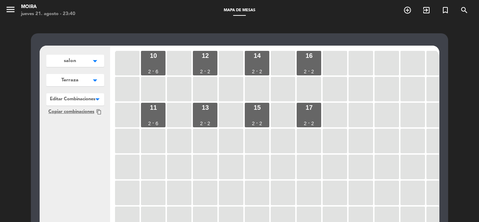
click at [235, 14] on div "menu Moira jueves 21. agosto - 23:40 Mapa de mesas add_circle_outline exit_to_a…" at bounding box center [239, 10] width 479 height 21
drag, startPoint x: 5, startPoint y: 11, endPoint x: 8, endPoint y: 8, distance: 4.3
click at [7, 9] on div "menu Moira jueves 21. agosto - 23:40" at bounding box center [60, 10] width 120 height 16
click at [11, 7] on icon "menu" at bounding box center [10, 9] width 11 height 11
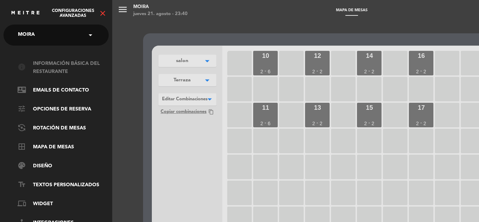
click at [72, 63] on link "info Información básica del restaurante" at bounding box center [63, 68] width 91 height 16
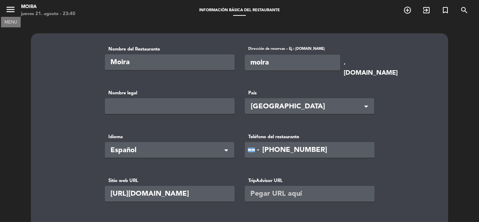
click at [14, 6] on icon "menu" at bounding box center [10, 9] width 11 height 11
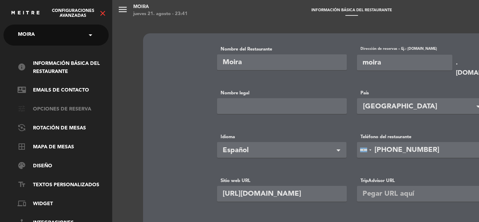
click at [54, 107] on link "tune Opciones de reserva" at bounding box center [63, 109] width 91 height 8
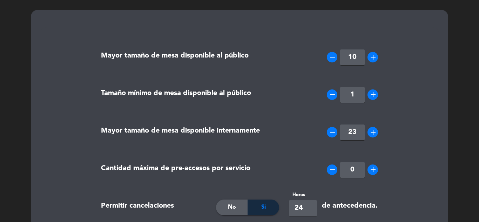
scroll to position [35, 0]
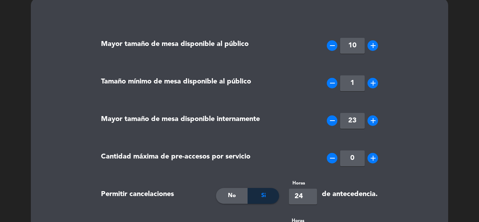
click at [334, 122] on icon "remove" at bounding box center [332, 120] width 8 height 8
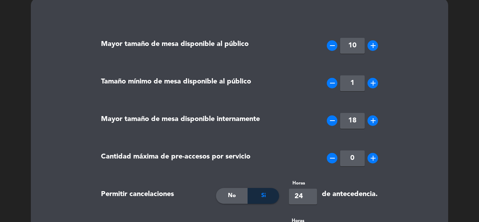
click at [334, 122] on icon "remove" at bounding box center [332, 120] width 8 height 8
click at [333, 122] on icon "remove" at bounding box center [332, 120] width 8 height 8
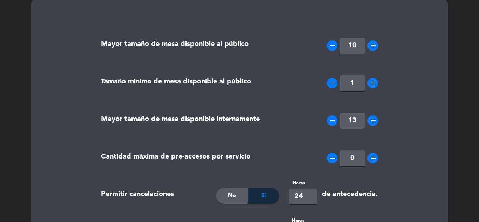
click at [333, 122] on icon "remove" at bounding box center [332, 120] width 8 height 8
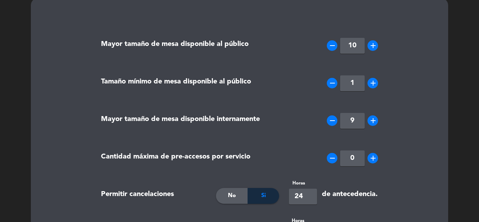
type input "8"
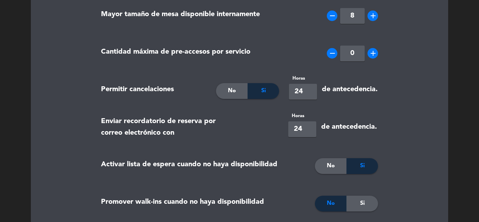
scroll to position [140, 0]
click at [265, 86] on span "Si" at bounding box center [263, 90] width 5 height 9
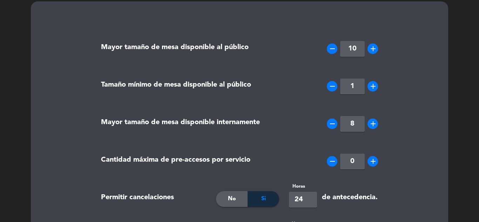
scroll to position [0, 0]
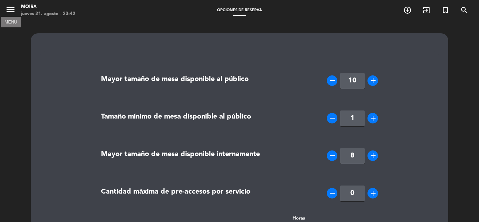
click at [9, 6] on icon "menu" at bounding box center [10, 9] width 11 height 11
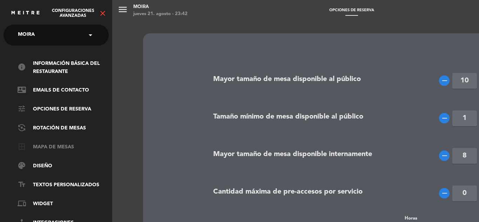
click at [56, 150] on link "border_all Mapa de mesas" at bounding box center [63, 147] width 91 height 8
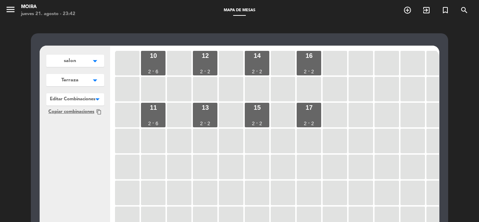
click at [97, 61] on icon "arrow_drop_down" at bounding box center [95, 60] width 11 height 7
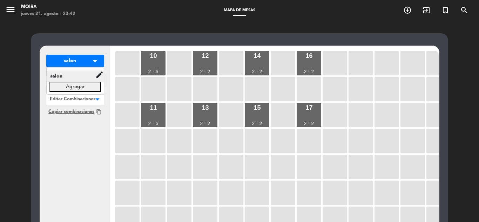
click at [99, 74] on icon "edit" at bounding box center [99, 74] width 8 height 8
click at [101, 73] on icon "edit" at bounding box center [99, 74] width 8 height 8
click at [102, 65] on button "salon arrow_drop_down" at bounding box center [75, 61] width 58 height 12
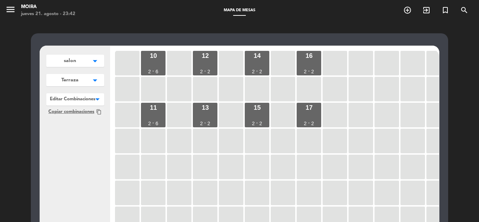
click at [93, 65] on icon "arrow_drop_down" at bounding box center [95, 60] width 11 height 7
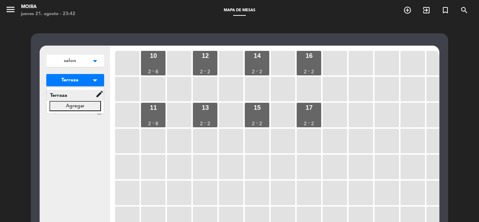
click at [99, 94] on icon "edit" at bounding box center [99, 94] width 8 height 8
click at [94, 81] on icon "arrow_drop_down" at bounding box center [95, 80] width 11 height 7
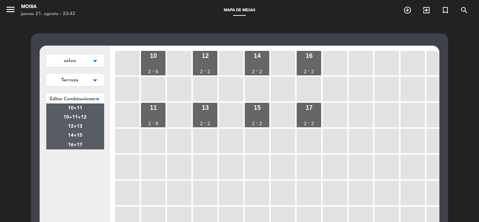
click at [104, 100] on span at bounding box center [104, 98] width 0 height 10
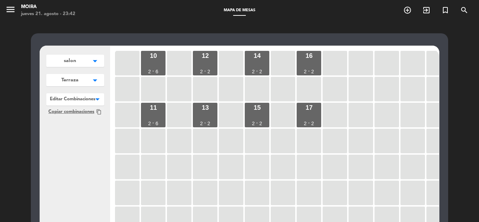
click at [104, 100] on span at bounding box center [104, 98] width 0 height 10
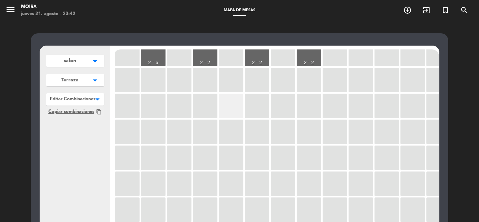
scroll to position [70, 0]
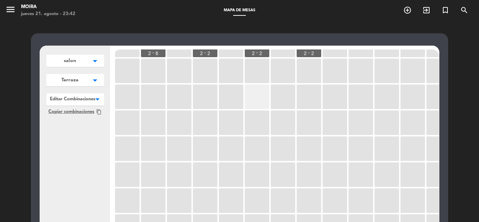
drag, startPoint x: 263, startPoint y: 103, endPoint x: 257, endPoint y: 105, distance: 6.9
click at [257, 105] on div at bounding box center [257, 96] width 25 height 25
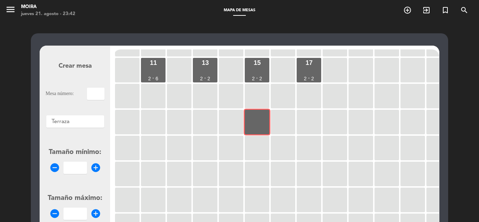
scroll to position [0, 0]
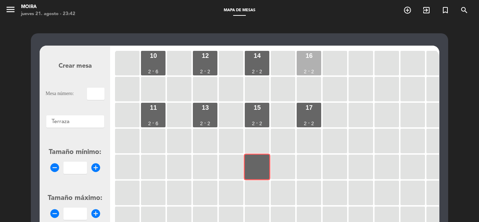
click at [302, 61] on div "16 2 - 2" at bounding box center [309, 63] width 25 height 25
type input "16"
type input "2"
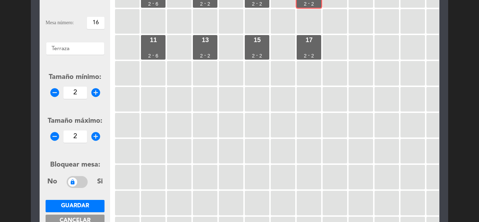
scroll to position [175, 0]
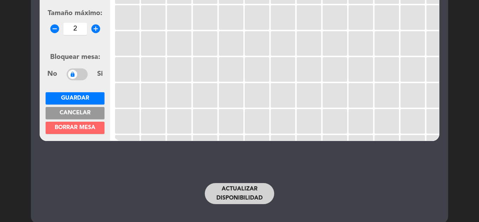
click at [75, 127] on span "Borrar mesa" at bounding box center [75, 128] width 41 height 6
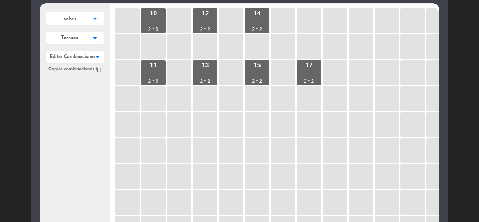
scroll to position [8, 0]
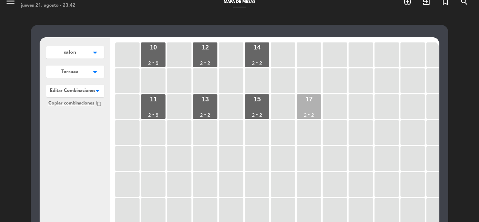
click at [310, 112] on div "-" at bounding box center [309, 114] width 2 height 5
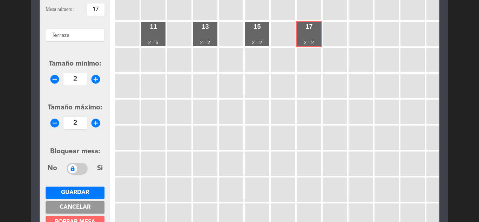
scroll to position [184, 0]
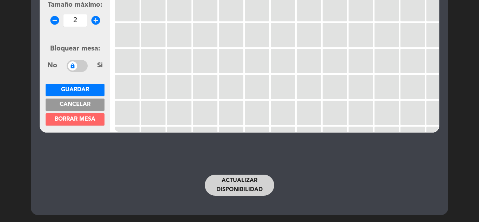
click at [74, 121] on span "Borrar mesa" at bounding box center [75, 119] width 41 height 6
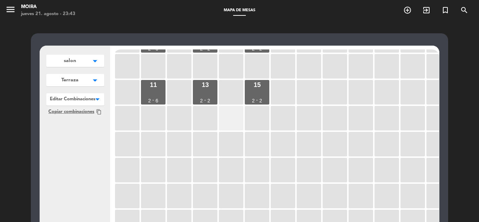
scroll to position [35, 0]
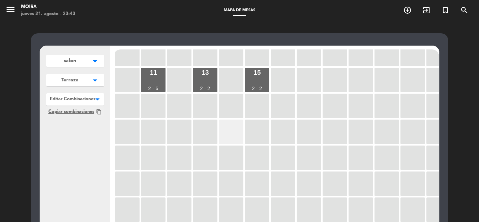
click at [236, 135] on div at bounding box center [231, 132] width 25 height 25
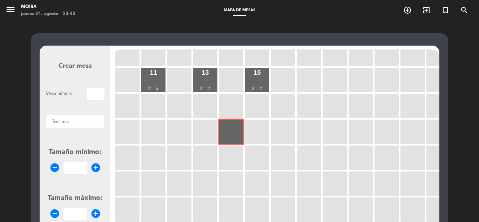
click at [82, 121] on div at bounding box center [75, 119] width 58 height 9
click at [117, 34] on div "Crear mesa Mesa número: Áreas × Terraza × Tamaño mínimo: remove_circle add_circ…" at bounding box center [239, 215] width 417 height 365
click at [235, 129] on div at bounding box center [231, 132] width 25 height 25
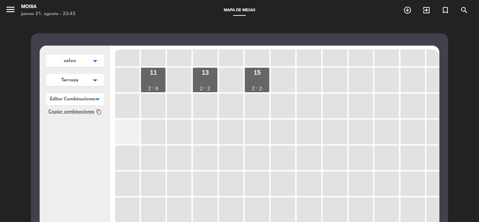
scroll to position [0, 0]
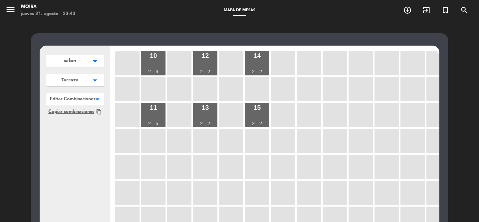
click at [65, 56] on button "salon arrow_drop_down" at bounding box center [75, 61] width 58 height 12
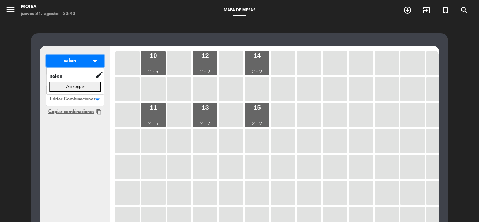
click at [66, 59] on span "salon" at bounding box center [70, 60] width 12 height 7
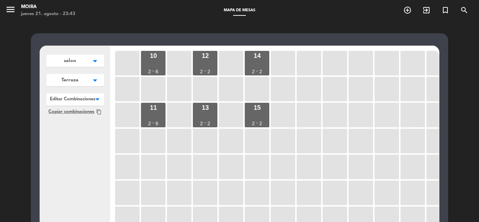
click at [91, 65] on icon "arrow_drop_down" at bounding box center [95, 60] width 11 height 7
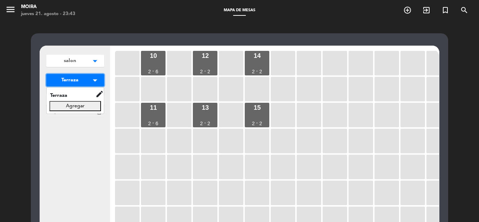
click at [91, 79] on icon "arrow_drop_down" at bounding box center [95, 80] width 11 height 7
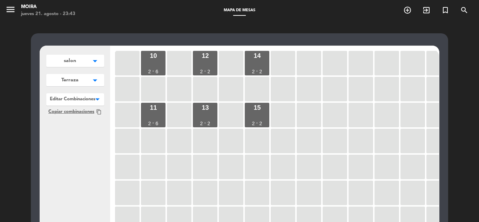
drag, startPoint x: 93, startPoint y: 77, endPoint x: 79, endPoint y: 83, distance: 14.8
click at [79, 67] on button "Terraza arrow_drop_down" at bounding box center [75, 61] width 58 height 12
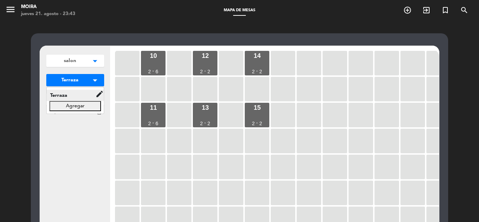
drag, startPoint x: 80, startPoint y: 95, endPoint x: 75, endPoint y: 94, distance: 4.9
click at [75, 94] on span "Terraza" at bounding box center [71, 95] width 49 height 8
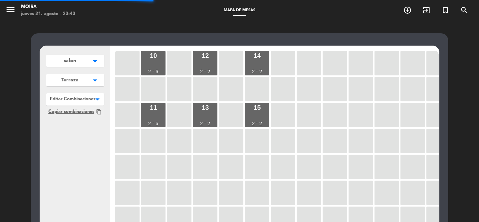
click at [93, 65] on icon "arrow_drop_down" at bounding box center [95, 60] width 11 height 7
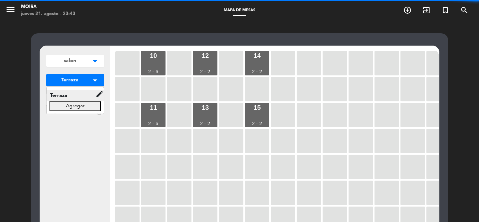
click at [97, 95] on icon "edit" at bounding box center [99, 94] width 8 height 8
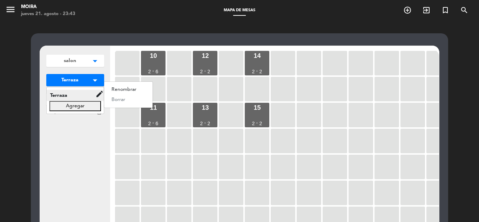
click at [118, 97] on div "renombrar borrar" at bounding box center [128, 94] width 49 height 27
click at [117, 100] on div "renombrar borrar" at bounding box center [128, 94] width 49 height 27
drag, startPoint x: 88, startPoint y: 129, endPoint x: 87, endPoint y: 122, distance: 7.0
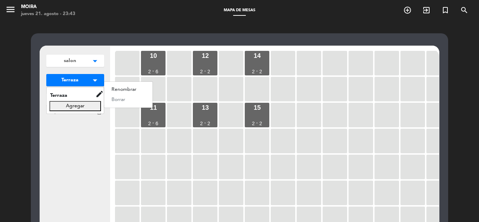
click at [88, 128] on div "salon arrow_drop_down salon edit renombrar borrar Agregar Terraza arrow_drop_do…" at bounding box center [75, 181] width 70 height 270
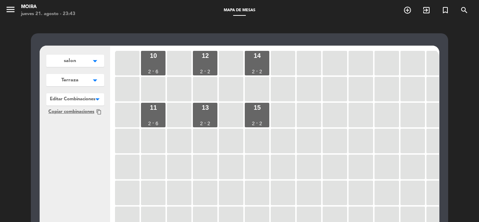
click at [71, 66] on button "salon arrow_drop_down" at bounding box center [75, 61] width 58 height 12
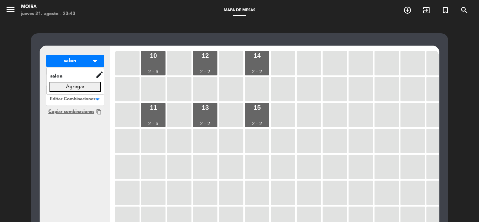
drag, startPoint x: 67, startPoint y: 126, endPoint x: 65, endPoint y: 106, distance: 20.4
click at [66, 115] on div "salon arrow_drop_down salon edit renombrar borrar Agregar Terraza arrow_drop_do…" at bounding box center [75, 181] width 70 height 270
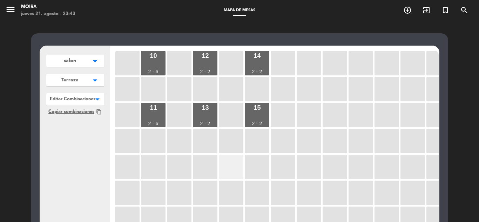
click at [240, 168] on div at bounding box center [231, 167] width 25 height 25
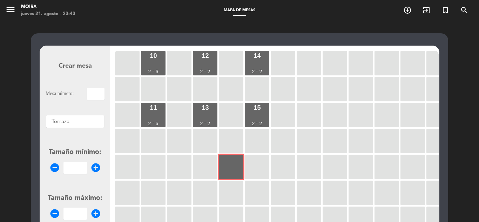
click at [96, 94] on input "text" at bounding box center [96, 94] width 18 height 12
type input "1"
click at [67, 118] on div at bounding box center [75, 119] width 58 height 9
click at [79, 134] on span "Terraza" at bounding box center [75, 132] width 20 height 6
click at [75, 165] on input "number" at bounding box center [74, 168] width 23 height 12
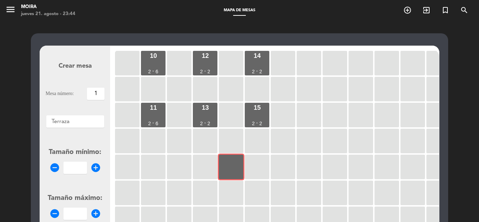
click at [100, 166] on icon "add_circle" at bounding box center [95, 167] width 11 height 11
type input "1"
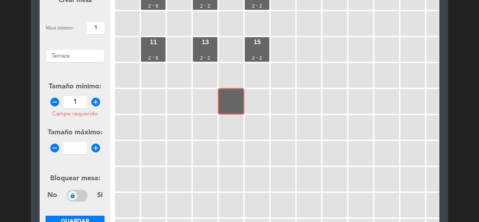
scroll to position [70, 0]
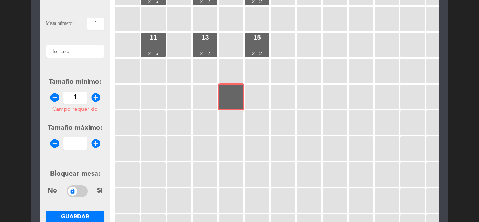
click at [95, 144] on icon "add_circle" at bounding box center [95, 143] width 11 height 11
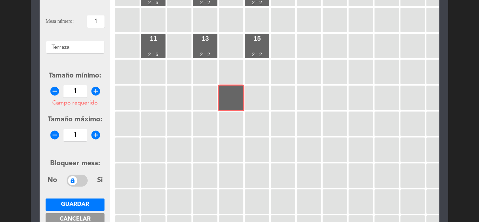
click at [95, 136] on icon "add_circle" at bounding box center [95, 135] width 11 height 11
type input "3"
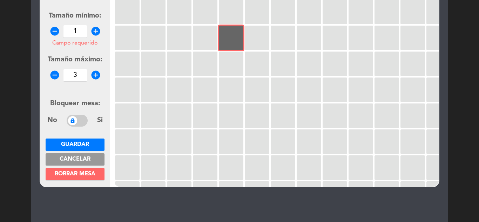
scroll to position [139, 0]
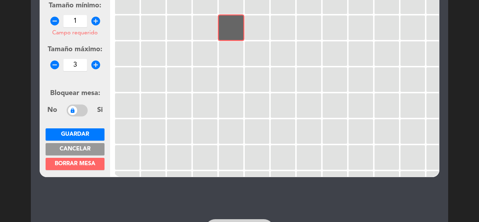
drag, startPoint x: 75, startPoint y: 112, endPoint x: 88, endPoint y: 110, distance: 13.0
click at [88, 110] on div "No Si" at bounding box center [74, 110] width 55 height 12
click at [87, 111] on span at bounding box center [77, 110] width 21 height 12
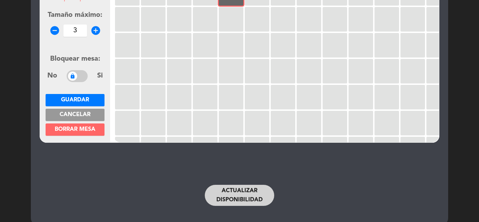
scroll to position [175, 0]
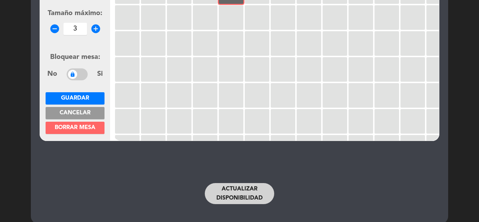
click at [91, 97] on button "Guardar" at bounding box center [75, 98] width 59 height 12
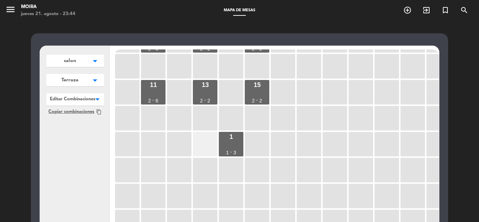
scroll to position [35, 0]
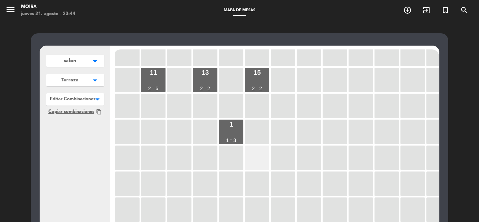
click at [261, 163] on div at bounding box center [257, 157] width 25 height 25
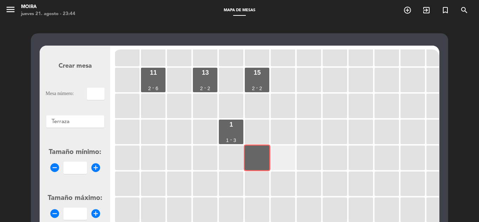
click at [277, 158] on div at bounding box center [283, 157] width 25 height 25
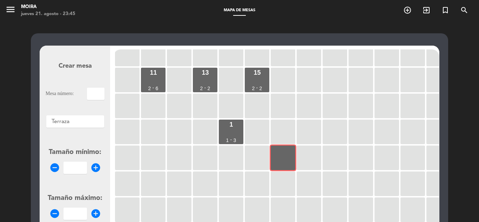
click at [103, 97] on input "text" at bounding box center [96, 94] width 18 height 12
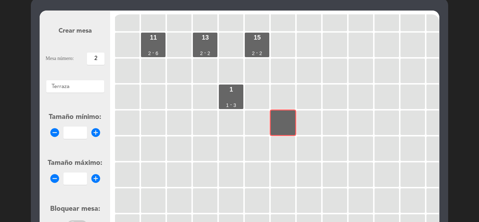
type input "2"
click at [95, 129] on icon "add_circle" at bounding box center [95, 132] width 11 height 11
click at [97, 134] on icon "add_circle" at bounding box center [95, 132] width 11 height 11
type input "1"
click at [97, 180] on icon "add_circle" at bounding box center [95, 178] width 11 height 11
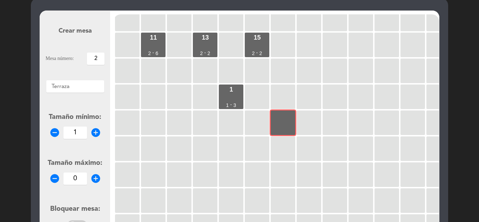
click at [97, 180] on icon "add_circle" at bounding box center [95, 178] width 11 height 11
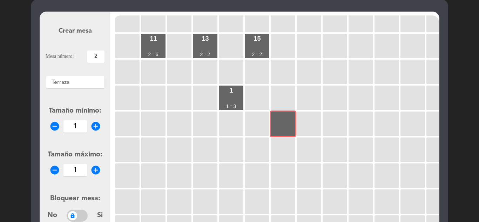
click at [97, 171] on icon "add_circle" at bounding box center [95, 170] width 11 height 11
type input "2"
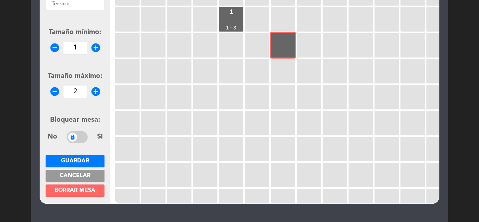
scroll to position [139, 0]
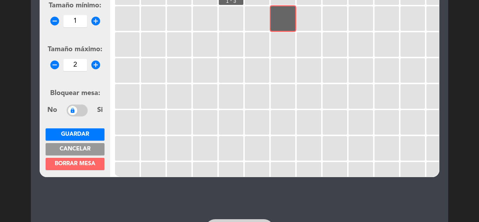
click at [86, 131] on span "Guardar" at bounding box center [75, 134] width 28 height 6
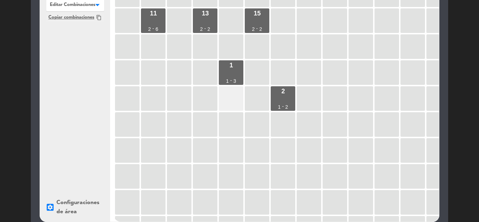
scroll to position [79, 0]
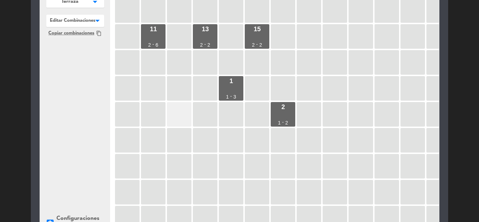
click at [178, 120] on div at bounding box center [179, 114] width 25 height 25
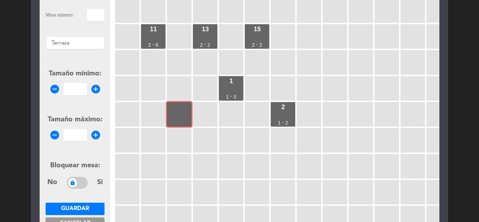
click at [87, 17] on input "text" at bounding box center [96, 15] width 18 height 12
type input "3"
click at [97, 89] on icon "add_circle" at bounding box center [95, 89] width 11 height 11
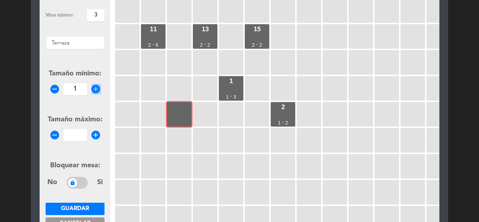
type input "2"
click at [93, 134] on icon "add_circle" at bounding box center [95, 135] width 11 height 11
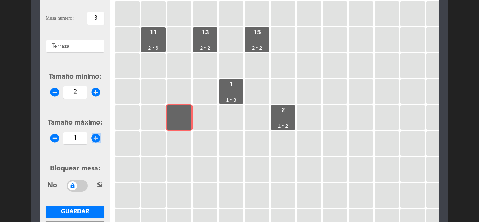
click at [93, 134] on icon "add_circle" at bounding box center [95, 138] width 11 height 11
type input "2"
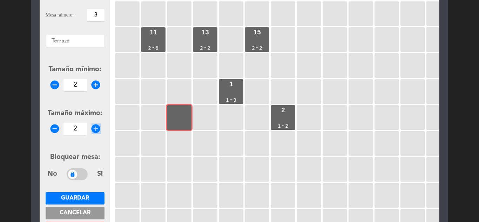
click at [82, 194] on button "Guardar" at bounding box center [75, 198] width 59 height 12
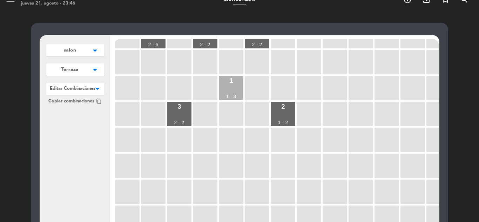
scroll to position [105, 0]
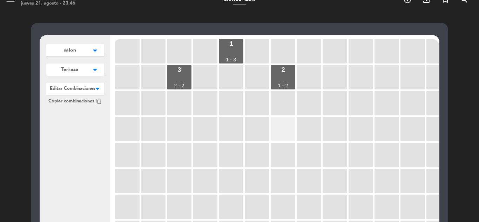
click at [277, 125] on div at bounding box center [283, 129] width 25 height 25
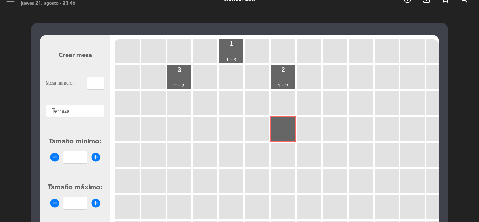
click at [102, 88] on input "text" at bounding box center [96, 83] width 18 height 12
type input "4"
click at [97, 158] on icon "add_circle" at bounding box center [95, 157] width 11 height 11
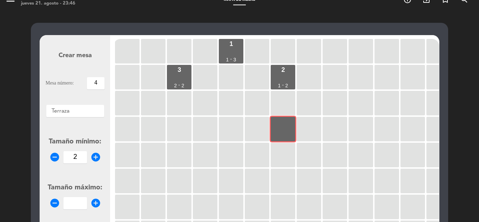
click at [51, 155] on icon "remove_circle" at bounding box center [54, 157] width 11 height 11
type input "1"
click at [99, 202] on icon "add_circle" at bounding box center [95, 203] width 11 height 11
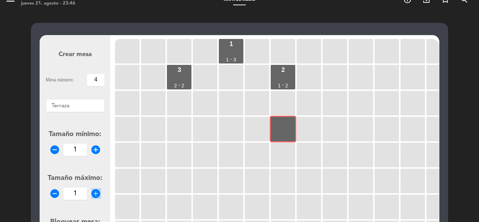
click at [99, 202] on form "Crear mesa Mesa número: 4 Áreas × Terraza × Tamaño mínimo: remove_circle 1 add_…" at bounding box center [75, 170] width 59 height 266
click at [96, 195] on icon "add_circle" at bounding box center [95, 193] width 11 height 11
type input "2"
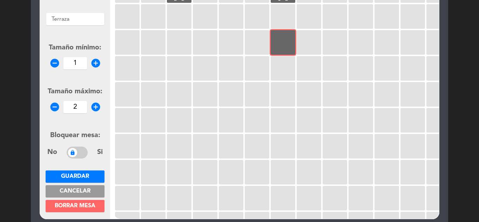
scroll to position [116, 0]
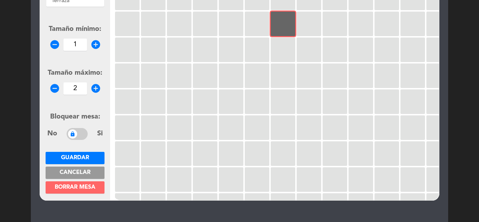
click at [69, 158] on span "Guardar" at bounding box center [75, 158] width 28 height 6
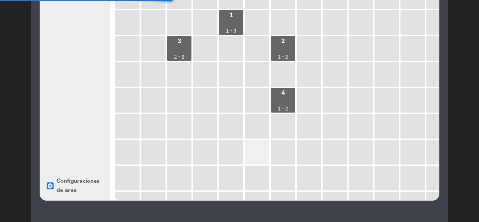
scroll to position [181, 0]
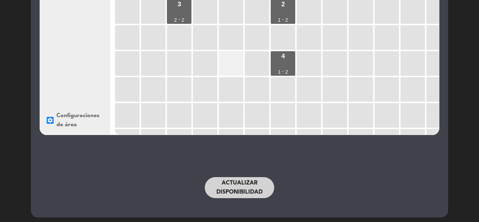
click at [229, 69] on div at bounding box center [231, 63] width 25 height 25
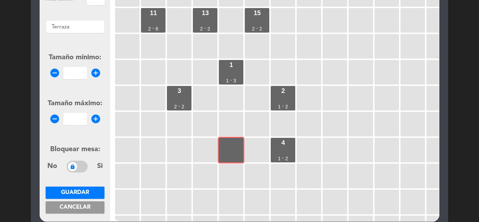
scroll to position [76, 0]
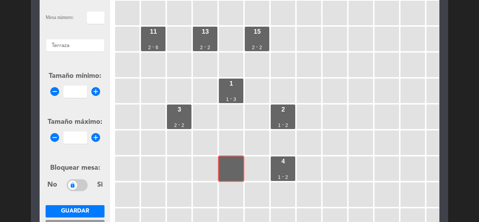
click at [91, 18] on input "text" at bounding box center [96, 18] width 18 height 12
type input "5"
click at [96, 92] on icon "add_circle" at bounding box center [95, 91] width 11 height 11
type input "1"
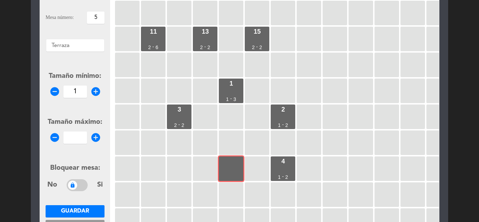
click at [96, 136] on icon "add_circle" at bounding box center [95, 137] width 11 height 11
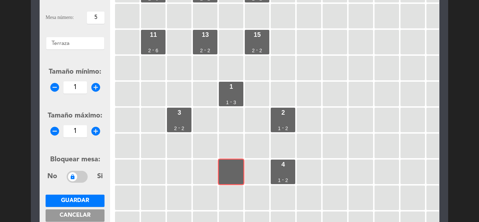
click at [94, 132] on icon "add_circle" at bounding box center [95, 131] width 11 height 11
type input "2"
click at [86, 198] on span "Guardar" at bounding box center [75, 201] width 28 height 6
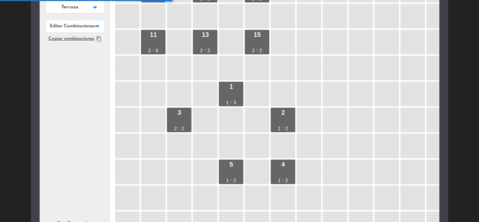
scroll to position [148, 0]
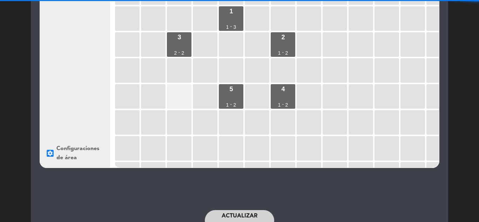
click at [187, 92] on div at bounding box center [179, 96] width 25 height 25
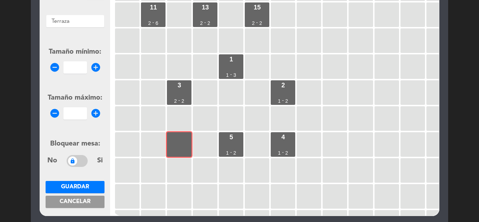
scroll to position [43, 0]
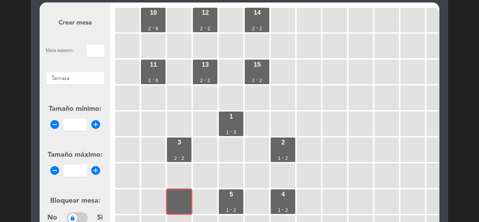
click at [95, 57] on form "Crear mesa Mesa número: Áreas × Terraza × Tamaño mínimo: remove_circle add_circ…" at bounding box center [75, 138] width 59 height 266
click at [96, 50] on input "text" at bounding box center [96, 51] width 18 height 12
type input "6"
click at [95, 122] on icon "add_circle" at bounding box center [95, 124] width 11 height 11
type input "0"
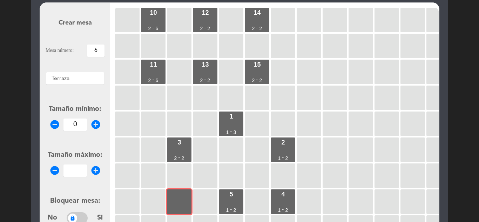
click at [95, 171] on icon "add_circle" at bounding box center [95, 170] width 11 height 11
type input "2"
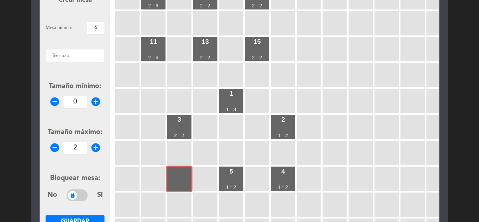
scroll to position [78, 0]
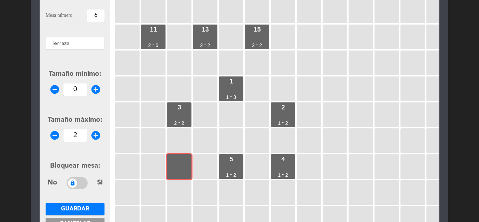
click at [93, 88] on icon "add_circle" at bounding box center [95, 89] width 11 height 11
type input "1"
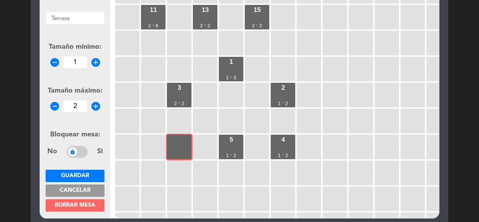
scroll to position [110, 0]
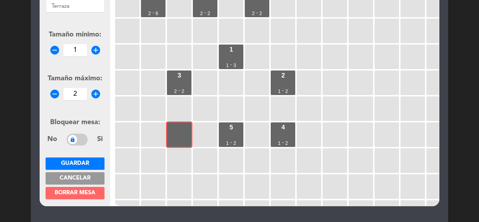
click at [80, 161] on span "Guardar" at bounding box center [75, 164] width 28 height 6
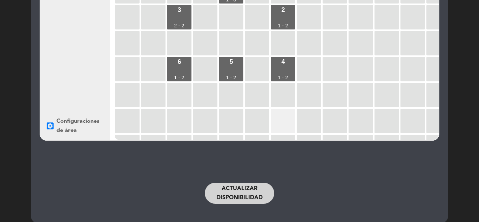
click at [281, 116] on div at bounding box center [283, 121] width 25 height 25
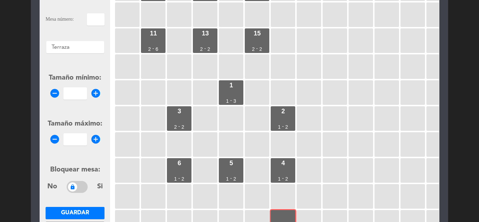
scroll to position [70, 0]
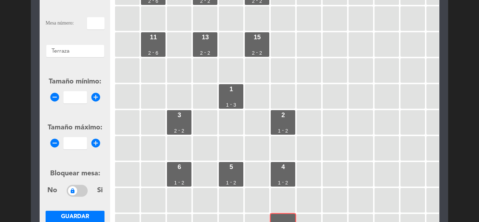
click at [91, 24] on input "text" at bounding box center [96, 23] width 18 height 12
type input "7"
click at [96, 101] on icon "add_circle" at bounding box center [95, 97] width 11 height 11
click at [98, 97] on icon "add_circle" at bounding box center [95, 97] width 11 height 11
type input "1"
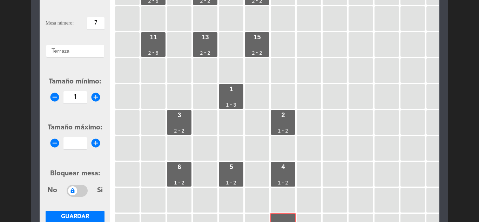
click at [96, 143] on icon "add_circle" at bounding box center [95, 143] width 11 height 11
type input "1"
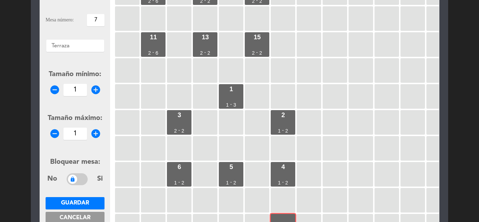
scroll to position [69, 0]
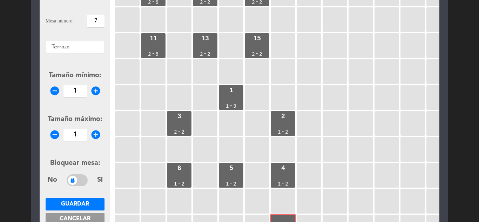
click at [97, 129] on div "remove_circle 1 add_circle" at bounding box center [75, 135] width 59 height 12
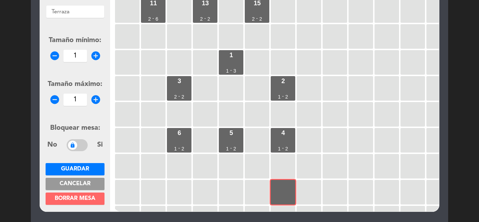
click at [93, 165] on button "Guardar" at bounding box center [75, 169] width 59 height 12
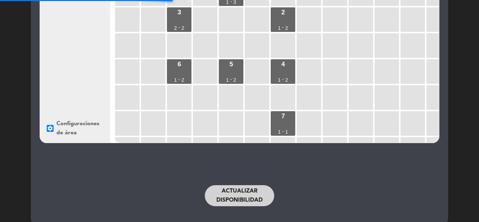
scroll to position [184, 0]
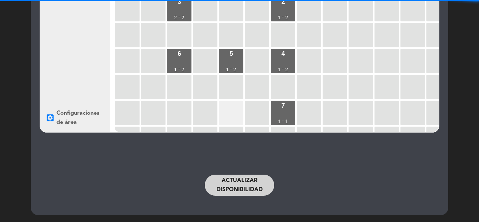
click at [228, 105] on div at bounding box center [231, 113] width 25 height 25
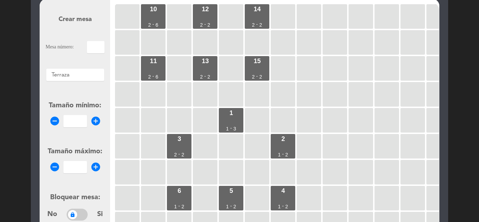
scroll to position [43, 0]
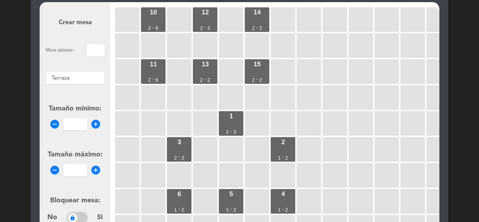
click at [99, 49] on input "text" at bounding box center [96, 50] width 18 height 12
type input "8"
click at [96, 124] on icon "add_circle" at bounding box center [95, 124] width 11 height 11
type input "1"
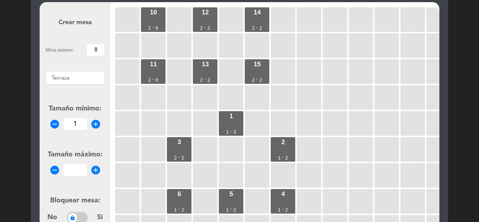
click at [95, 171] on icon "add_circle" at bounding box center [95, 170] width 11 height 11
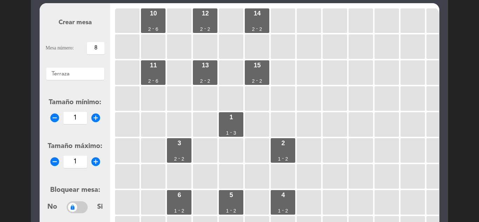
click at [94, 160] on icon "add_circle" at bounding box center [95, 161] width 11 height 11
type input "2"
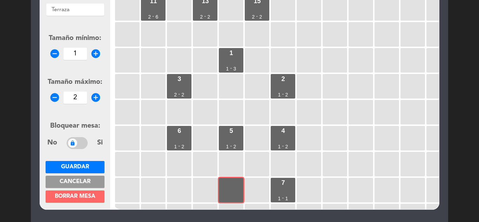
scroll to position [148, 0]
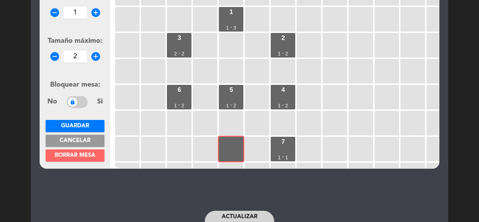
click at [82, 124] on span "Guardar" at bounding box center [75, 126] width 28 height 6
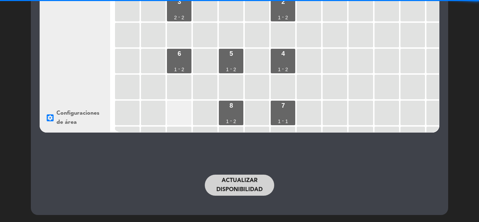
click at [184, 103] on div at bounding box center [179, 113] width 25 height 25
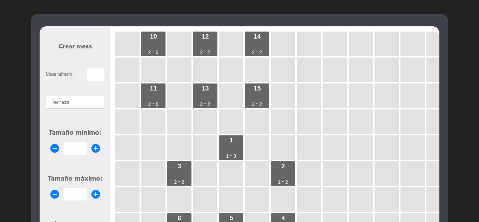
scroll to position [8, 0]
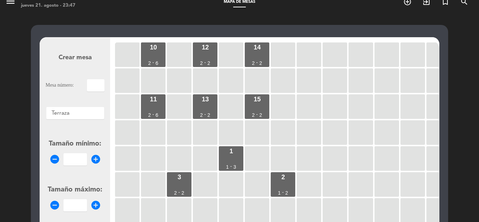
click at [101, 86] on input "text" at bounding box center [96, 85] width 18 height 12
type input "9"
click at [98, 159] on icon "add_circle" at bounding box center [95, 159] width 11 height 11
type input "1"
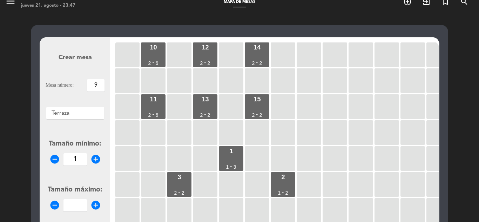
click at [95, 205] on icon "add_circle" at bounding box center [95, 205] width 11 height 11
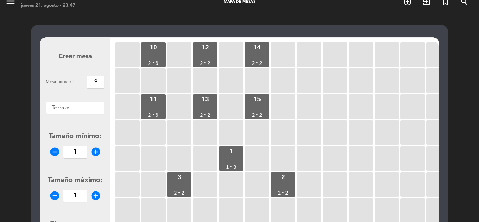
click at [94, 195] on icon "add_circle" at bounding box center [95, 195] width 11 height 11
type input "2"
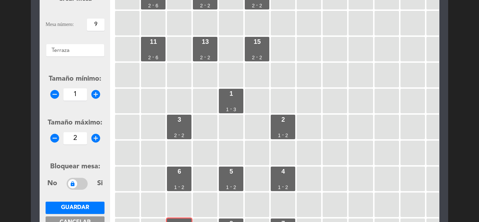
scroll to position [79, 0]
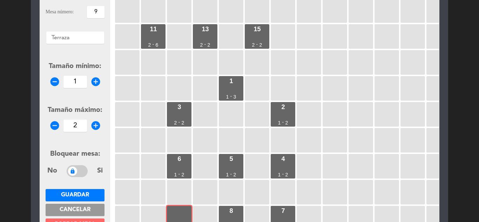
click at [87, 192] on span "Guardar" at bounding box center [75, 195] width 28 height 6
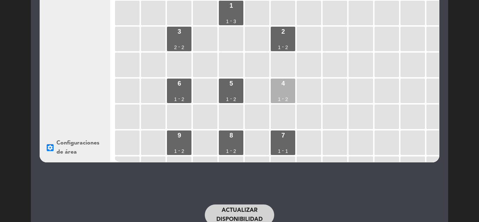
click at [274, 85] on div "4 1 - 2" at bounding box center [283, 91] width 25 height 25
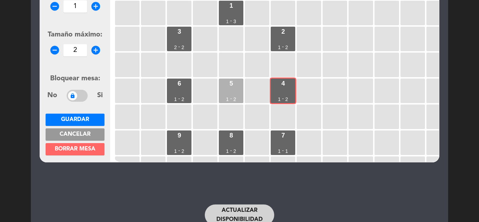
click at [228, 93] on div "5 1 - 2" at bounding box center [231, 91] width 25 height 25
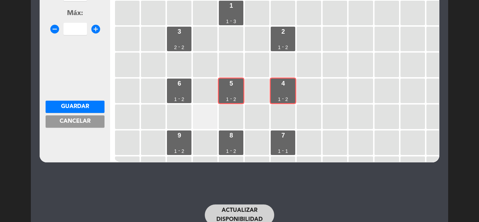
scroll to position [49, 0]
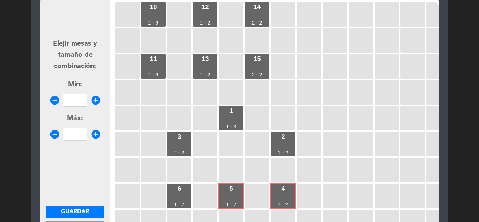
click at [95, 99] on icon "add_circle" at bounding box center [95, 100] width 11 height 11
type input "4"
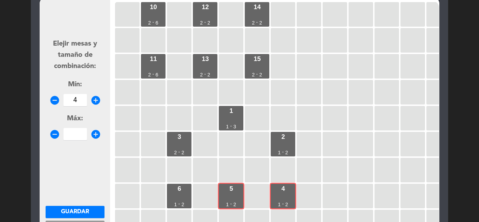
click at [97, 135] on icon "add_circle" at bounding box center [95, 134] width 11 height 11
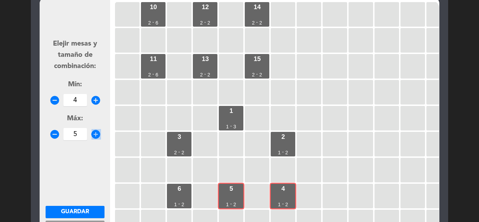
click at [97, 135] on icon "add_circle" at bounding box center [95, 134] width 11 height 11
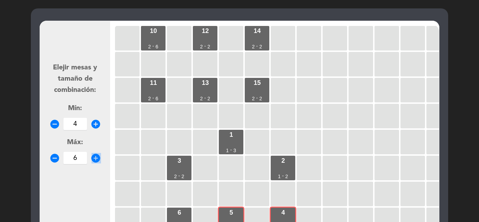
scroll to position [14, 0]
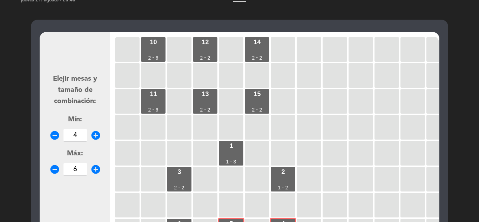
click at [55, 167] on icon "remove_circle" at bounding box center [54, 169] width 11 height 11
type input "5"
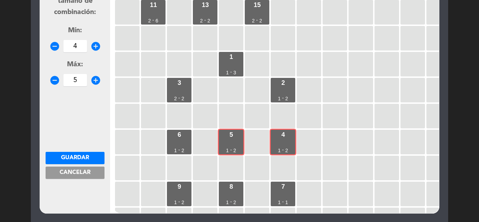
scroll to position [154, 0]
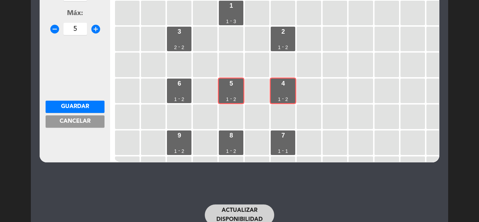
click at [96, 104] on button "Guardar" at bounding box center [75, 107] width 59 height 12
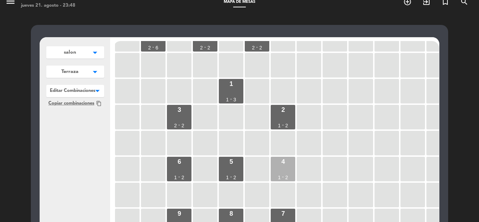
scroll to position [70, 0]
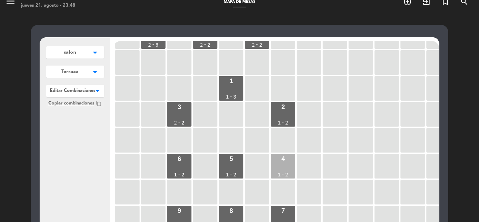
click at [284, 162] on div "4 1 - 2" at bounding box center [283, 166] width 25 height 25
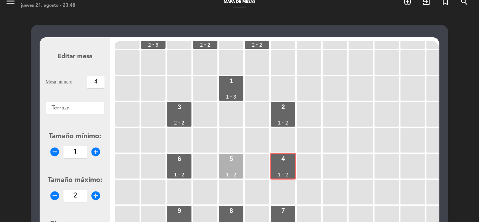
click at [228, 164] on div "5 1 - 2" at bounding box center [231, 166] width 25 height 25
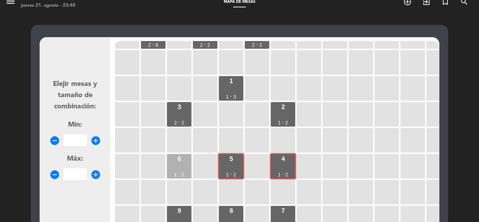
click at [170, 164] on div "6 1 - 2" at bounding box center [179, 166] width 25 height 25
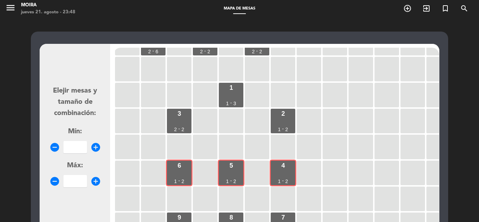
scroll to position [0, 0]
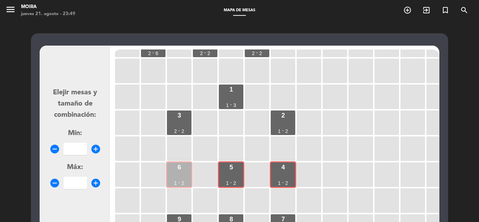
click at [171, 179] on div "6 1 - 2" at bounding box center [179, 174] width 25 height 25
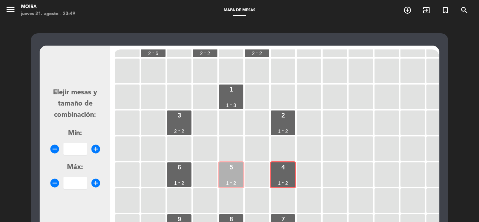
drag, startPoint x: 250, startPoint y: 176, endPoint x: 239, endPoint y: 177, distance: 10.9
click at [250, 177] on div at bounding box center [257, 174] width 25 height 25
click at [239, 177] on div "5 1 - 2" at bounding box center [231, 174] width 25 height 25
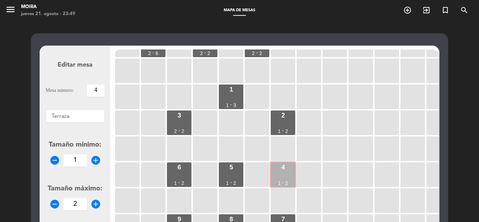
click at [276, 178] on div "4 1 - 2" at bounding box center [283, 174] width 25 height 25
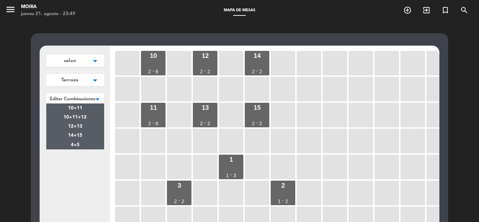
click at [58, 97] on div at bounding box center [75, 97] width 58 height 9
click at [87, 176] on div "salon arrow_drop_down salon edit renombrar borrar Agregar Terraza arrow_drop_do…" at bounding box center [75, 181] width 70 height 270
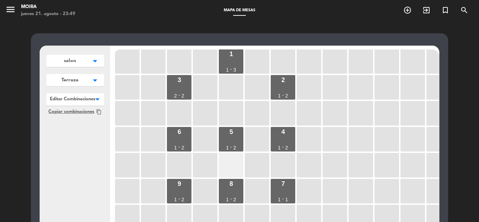
scroll to position [105, 0]
click at [226, 142] on div "5 1 - 2" at bounding box center [231, 139] width 25 height 25
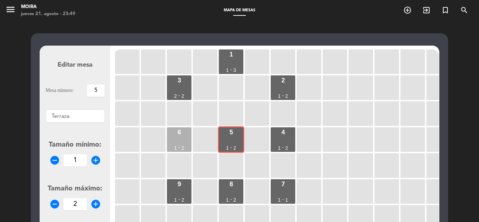
click at [187, 144] on div "6 1 - 2" at bounding box center [179, 139] width 25 height 25
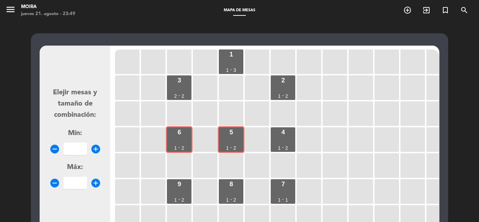
click at [98, 148] on icon "add_circle" at bounding box center [95, 149] width 11 height 11
click at [97, 149] on icon "add_circle" at bounding box center [95, 149] width 11 height 11
type input "4"
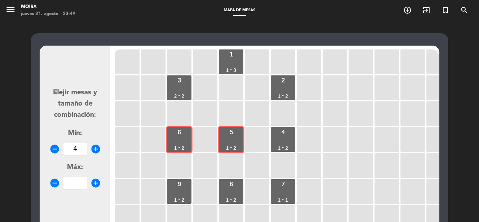
click at [96, 184] on icon "add_circle" at bounding box center [95, 183] width 11 height 11
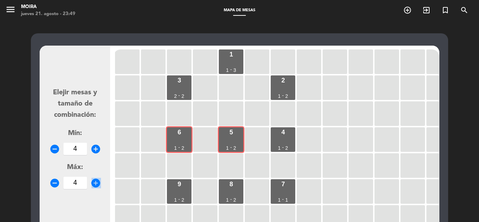
type input "5"
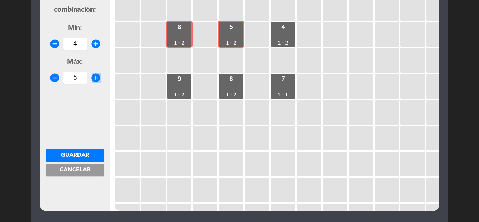
click at [90, 156] on button "Guardar" at bounding box center [75, 155] width 59 height 12
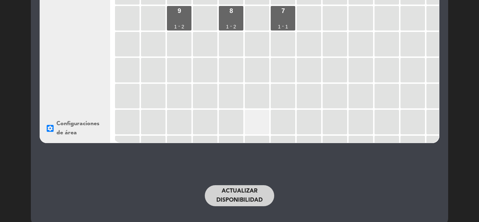
scroll to position [0, 0]
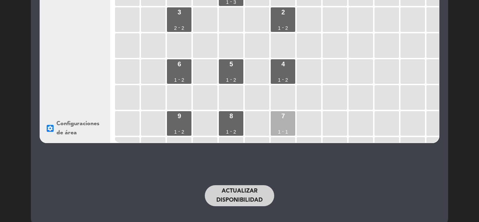
click at [281, 121] on div "7 1 - 1" at bounding box center [283, 123] width 25 height 25
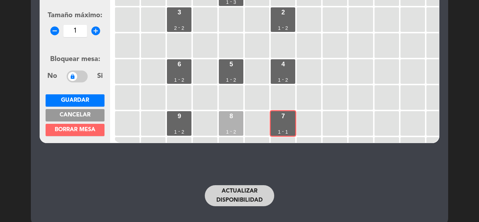
click at [227, 120] on div "8 1 - 2" at bounding box center [231, 123] width 25 height 25
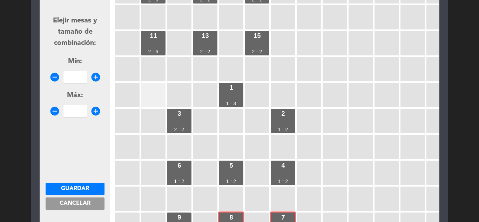
scroll to position [68, 0]
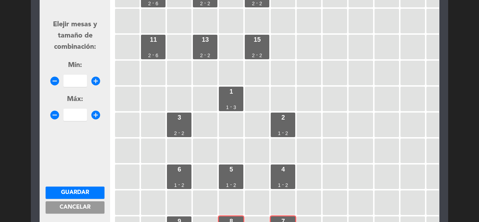
click at [96, 79] on icon "add_circle" at bounding box center [95, 81] width 11 height 11
type input "4"
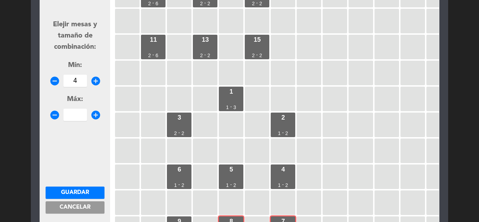
click at [96, 113] on icon "add_circle" at bounding box center [95, 115] width 11 height 11
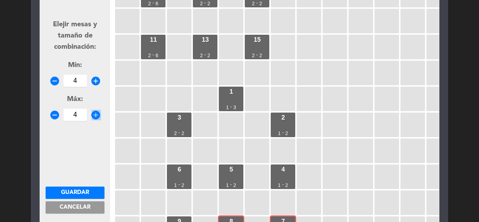
type input "5"
click at [87, 191] on span "Guardar" at bounding box center [75, 193] width 28 height 6
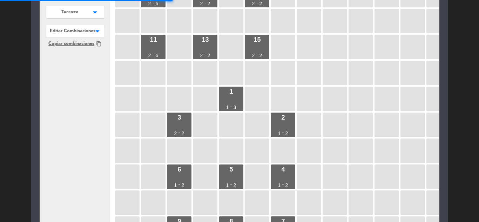
scroll to position [136, 0]
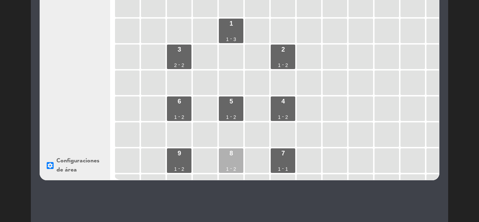
click at [229, 166] on div "8 1 - 2" at bounding box center [231, 160] width 25 height 25
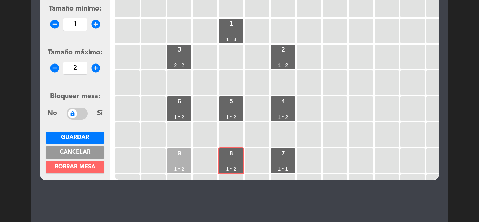
click at [183, 168] on div "2" at bounding box center [183, 169] width 3 height 5
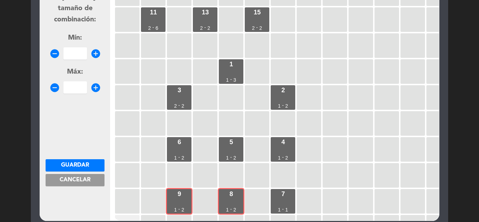
scroll to position [31, 0]
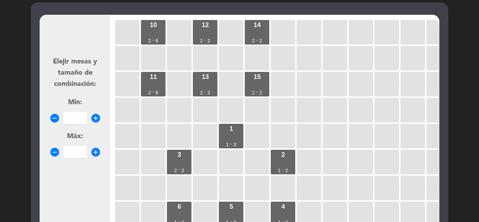
click at [97, 118] on icon "add_circle" at bounding box center [95, 118] width 11 height 11
type input "4"
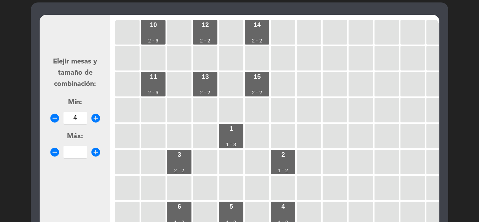
click at [96, 151] on icon "add_circle" at bounding box center [95, 152] width 11 height 11
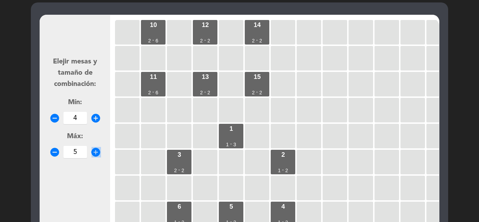
click at [96, 151] on icon "add_circle" at bounding box center [95, 152] width 11 height 11
click at [52, 152] on icon "remove_circle" at bounding box center [54, 152] width 11 height 11
type input "5"
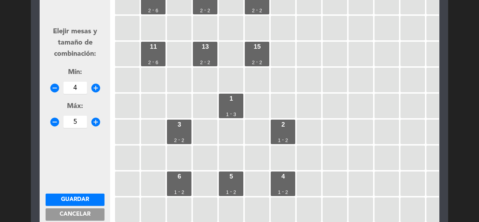
scroll to position [101, 0]
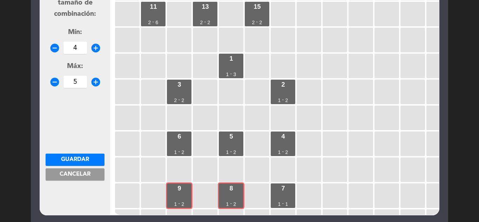
click at [79, 162] on span "Guardar" at bounding box center [75, 160] width 28 height 6
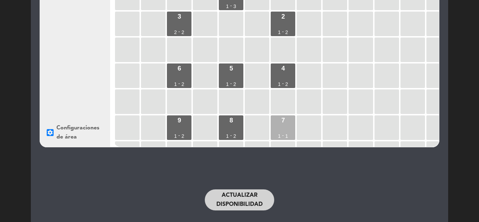
click at [280, 129] on div "7 1 - 1" at bounding box center [283, 127] width 25 height 25
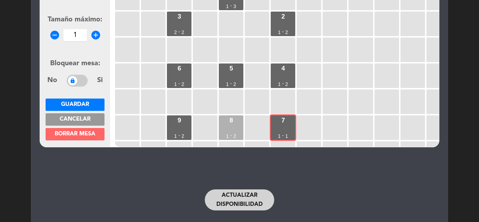
drag, startPoint x: 233, startPoint y: 131, endPoint x: 229, endPoint y: 131, distance: 3.9
click at [232, 131] on div "8 1 - 2" at bounding box center [231, 127] width 25 height 25
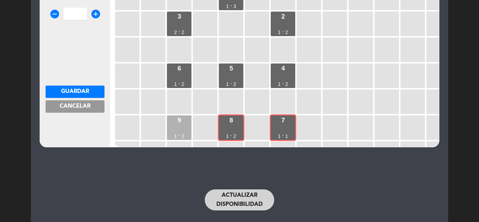
click at [184, 127] on div "9 1 - 2" at bounding box center [179, 127] width 25 height 25
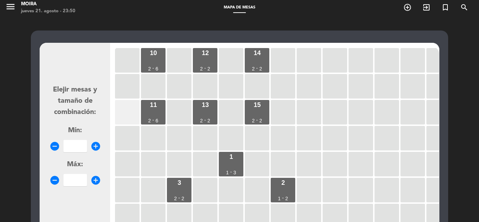
scroll to position [0, 0]
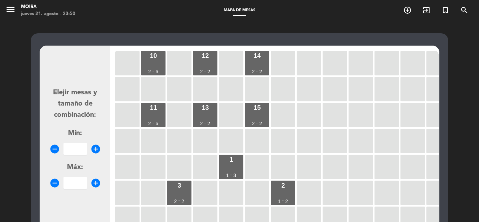
click at [94, 148] on icon "add_circle" at bounding box center [95, 149] width 11 height 11
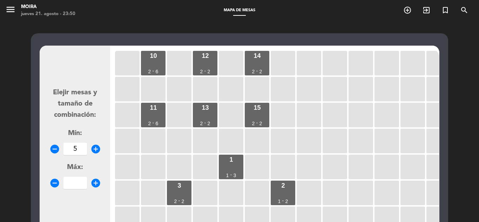
click at [94, 148] on icon "add_circle" at bounding box center [95, 149] width 11 height 11
type input "6"
click at [97, 181] on icon "add_circle" at bounding box center [95, 183] width 11 height 11
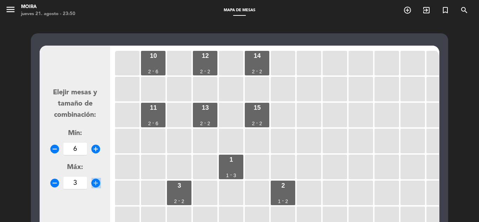
click at [97, 181] on icon "add_circle" at bounding box center [95, 183] width 11 height 11
click at [98, 181] on icon "add_circle" at bounding box center [95, 183] width 11 height 11
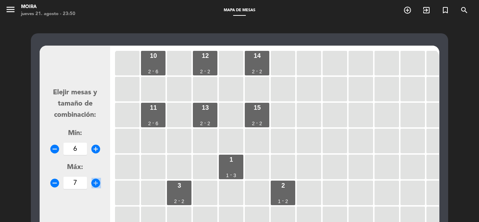
type input "8"
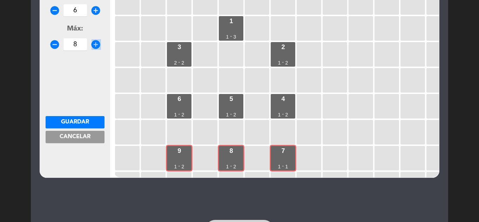
scroll to position [140, 0]
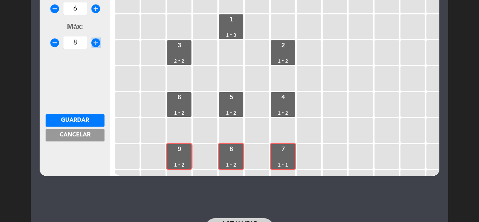
click at [94, 116] on button "Guardar" at bounding box center [75, 120] width 59 height 12
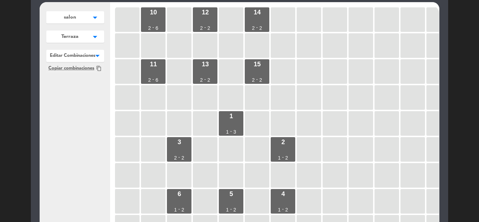
scroll to position [0, 0]
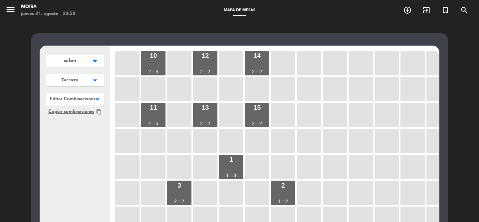
click at [94, 65] on icon "arrow_drop_down" at bounding box center [95, 60] width 11 height 7
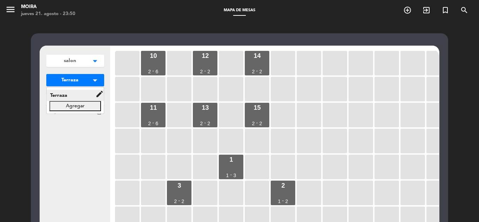
click at [102, 95] on icon "edit" at bounding box center [99, 94] width 8 height 8
click at [113, 90] on button "renombrar" at bounding box center [128, 89] width 48 height 11
drag, startPoint x: 85, startPoint y: 95, endPoint x: 35, endPoint y: 95, distance: 50.5
click at [35, 95] on div "salon arrow_drop_down salon edit renombrar borrar Agregar Terraza arrow_drop_do…" at bounding box center [239, 215] width 417 height 365
type input "Salon"
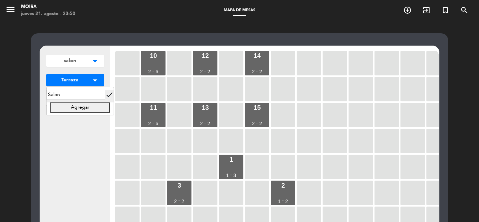
click at [107, 97] on icon "check" at bounding box center [109, 94] width 8 height 8
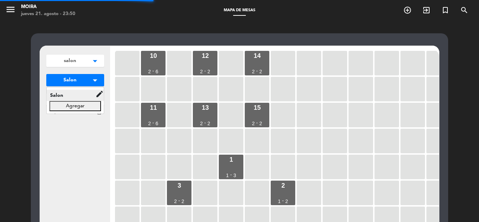
click at [87, 123] on div "salon arrow_drop_down salon edit renombrar borrar Agregar Salon arrow_drop_down…" at bounding box center [75, 181] width 70 height 270
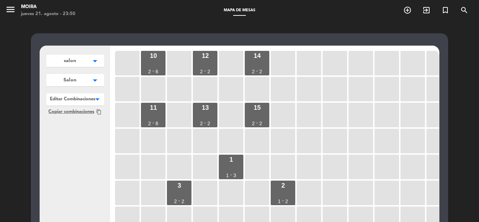
click at [82, 64] on button "salon arrow_drop_down" at bounding box center [75, 61] width 58 height 12
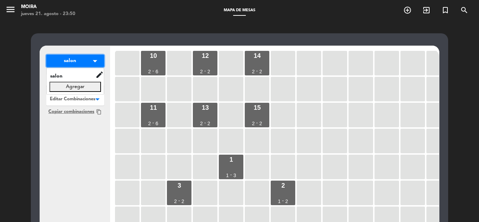
drag, startPoint x: 91, startPoint y: 73, endPoint x: 88, endPoint y: 65, distance: 8.7
click at [88, 65] on button "salon arrow_drop_down" at bounding box center [75, 61] width 58 height 12
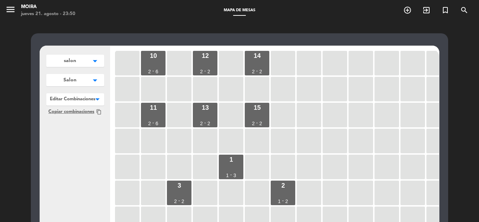
drag, startPoint x: 88, startPoint y: 65, endPoint x: 71, endPoint y: 123, distance: 60.8
click at [71, 123] on div "salon arrow_drop_down salon edit renombrar borrar Agregar Salon arrow_drop_down…" at bounding box center [75, 181] width 70 height 270
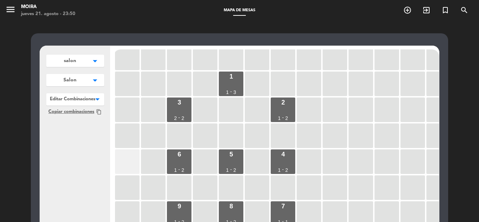
scroll to position [81, 0]
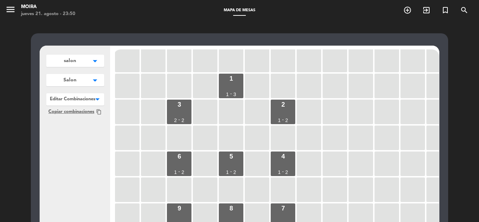
click at [77, 110] on span "Copiar combinaciones" at bounding box center [71, 111] width 46 height 7
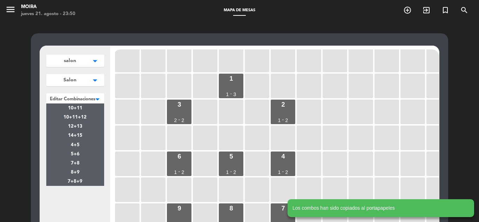
click at [84, 102] on div at bounding box center [75, 97] width 58 height 9
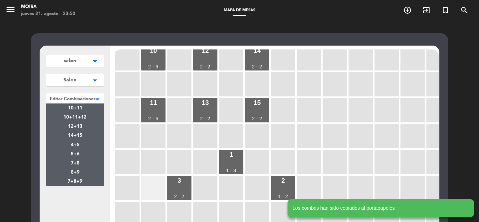
scroll to position [0, 0]
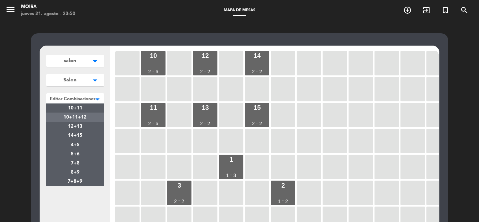
click at [101, 115] on div "10+11+12" at bounding box center [75, 117] width 58 height 9
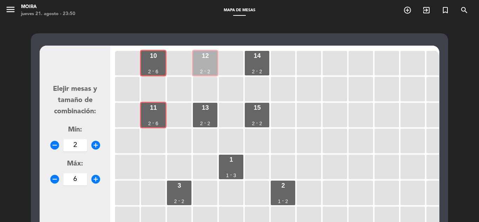
click at [206, 63] on div "12 2 - 2" at bounding box center [205, 63] width 25 height 25
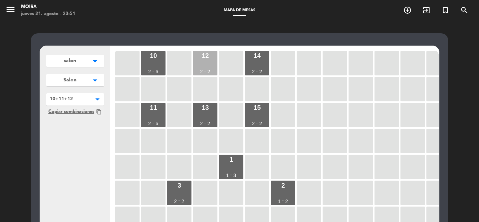
click at [204, 65] on div "12 2 - 2" at bounding box center [205, 63] width 25 height 25
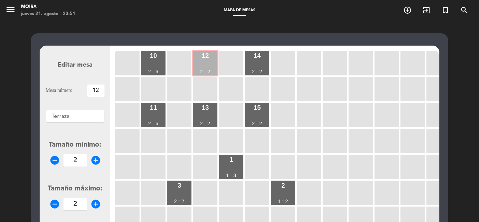
click at [204, 65] on div "12 2 - 2" at bounding box center [205, 63] width 25 height 25
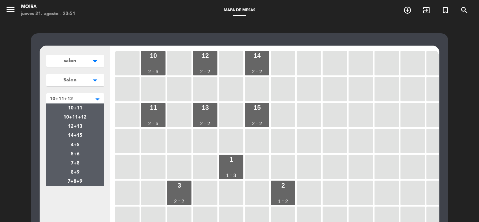
click at [86, 102] on div at bounding box center [75, 97] width 58 height 9
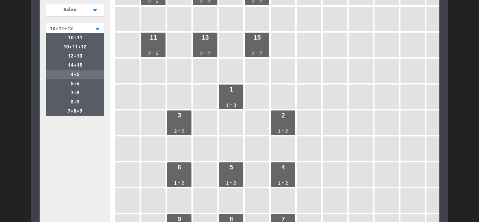
scroll to position [105, 0]
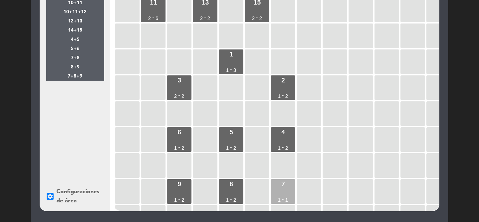
click at [287, 196] on div "7 1 - 1" at bounding box center [283, 191] width 25 height 25
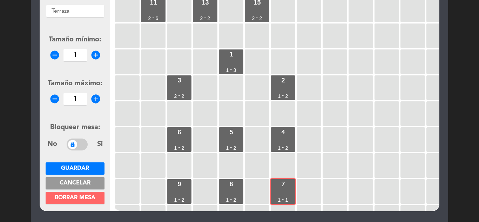
click at [94, 99] on icon "add_circle" at bounding box center [95, 99] width 11 height 11
type input "2"
click at [90, 168] on button "Guardar" at bounding box center [75, 168] width 59 height 12
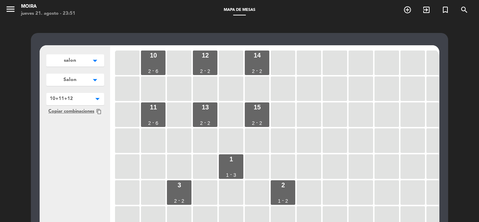
scroll to position [0, 0]
click at [159, 62] on div "10 2 - 6" at bounding box center [153, 63] width 25 height 25
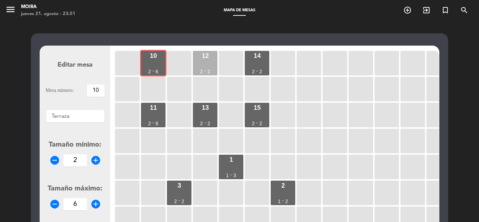
click at [213, 67] on div "12 2 - 2" at bounding box center [205, 63] width 25 height 25
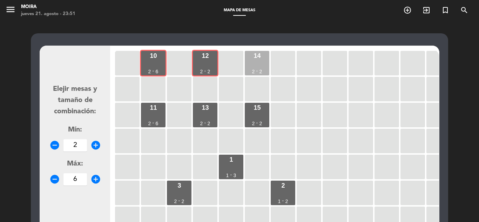
click at [248, 63] on div "14 2 - 2" at bounding box center [257, 63] width 25 height 25
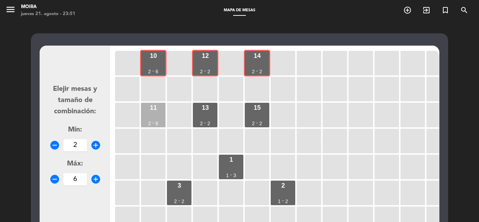
click at [156, 123] on div "6" at bounding box center [157, 123] width 3 height 5
click at [96, 142] on icon "add_circle" at bounding box center [95, 145] width 11 height 11
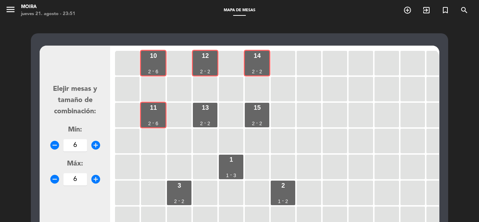
click at [96, 142] on icon "add_circle" at bounding box center [95, 145] width 11 height 11
click at [93, 144] on icon "add_circle" at bounding box center [95, 145] width 11 height 11
type input "8"
click at [94, 180] on icon "add_circle" at bounding box center [95, 179] width 11 height 11
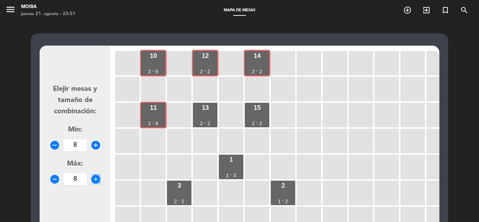
click at [94, 180] on icon "add_circle" at bounding box center [95, 179] width 11 height 11
type input "10"
click at [204, 117] on div "13 2 - 2" at bounding box center [205, 115] width 25 height 25
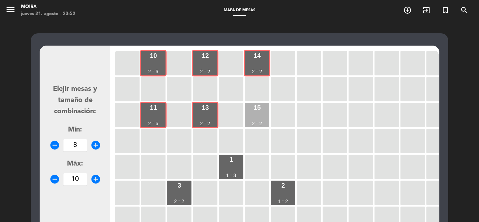
click at [254, 116] on div "15 2 - 2" at bounding box center [257, 115] width 25 height 25
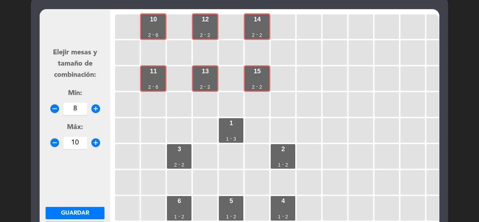
scroll to position [70, 0]
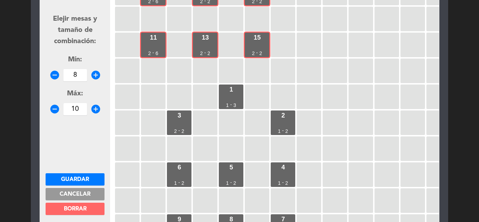
click at [90, 178] on button "Guardar" at bounding box center [75, 179] width 59 height 12
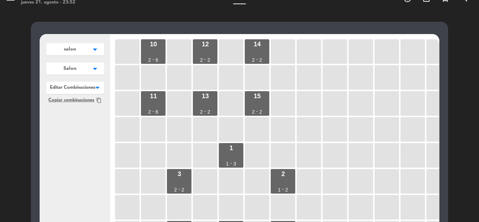
scroll to position [0, 0]
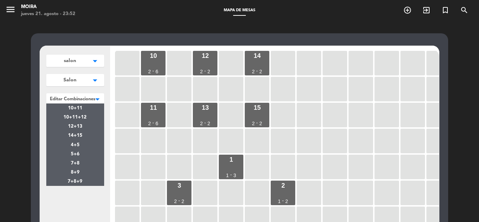
click at [89, 101] on div at bounding box center [75, 97] width 58 height 9
click at [93, 113] on div "10+11+12" at bounding box center [75, 117] width 58 height 9
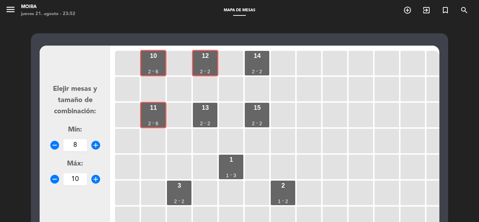
click at [56, 147] on icon "remove_circle" at bounding box center [54, 145] width 11 height 11
click at [95, 142] on icon "add_circle" at bounding box center [95, 145] width 11 height 11
type input "6"
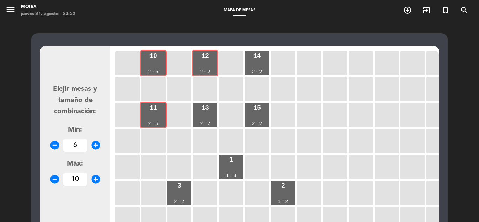
click at [95, 179] on icon "add_circle" at bounding box center [95, 179] width 11 height 11
click at [54, 180] on icon "remove_circle" at bounding box center [54, 179] width 11 height 11
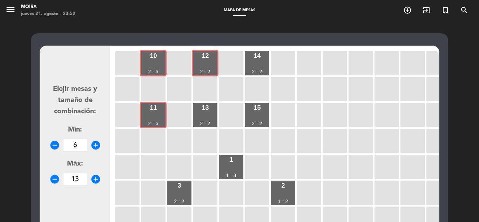
click at [54, 180] on icon "remove_circle" at bounding box center [54, 179] width 11 height 11
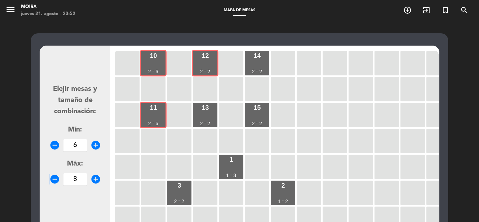
click at [54, 180] on icon "remove_circle" at bounding box center [54, 179] width 11 height 11
click at [94, 179] on icon "add_circle" at bounding box center [95, 179] width 11 height 11
type input "8"
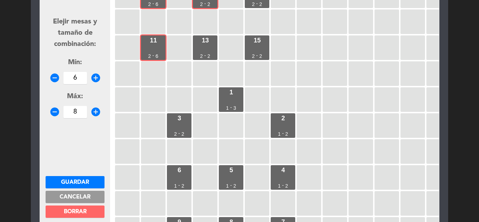
scroll to position [70, 0]
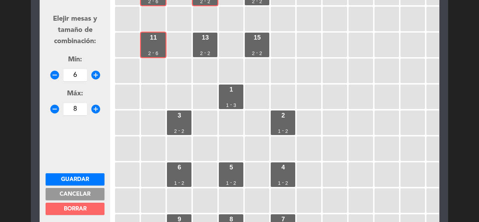
click at [83, 175] on button "Guardar" at bounding box center [75, 179] width 59 height 12
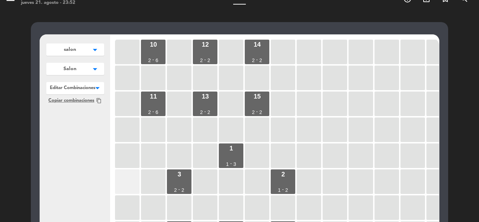
scroll to position [0, 0]
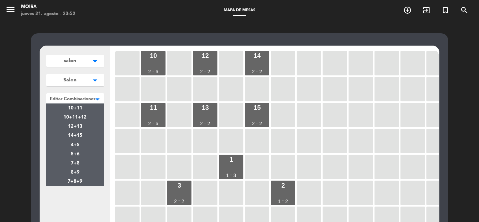
click at [81, 99] on div at bounding box center [75, 97] width 58 height 9
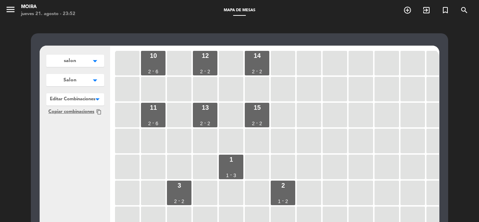
click at [71, 198] on div "salon arrow_drop_down salon edit renombrar borrar Agregar Salon arrow_drop_down…" at bounding box center [75, 181] width 70 height 270
